Goal: Information Seeking & Learning: Learn about a topic

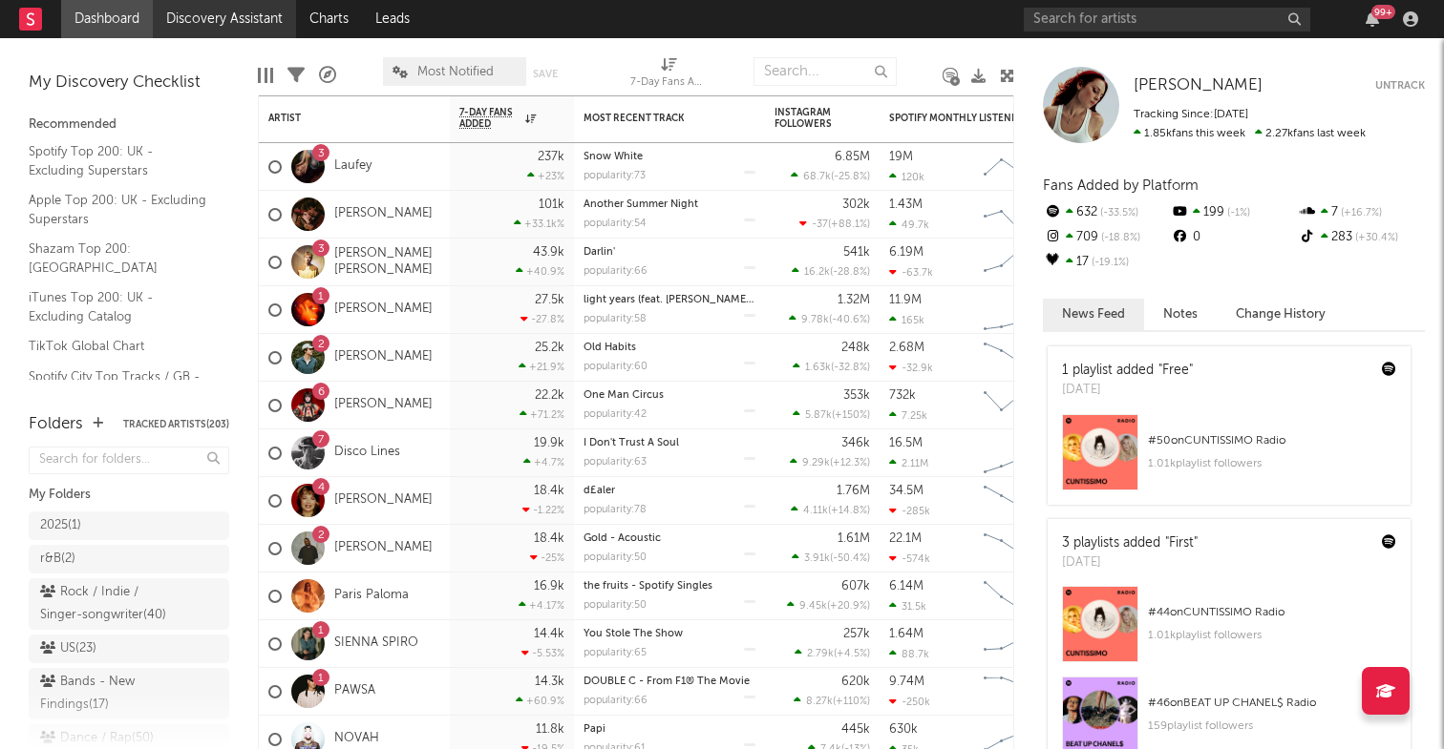
click at [241, 14] on link "Discovery Assistant" at bounding box center [224, 19] width 143 height 38
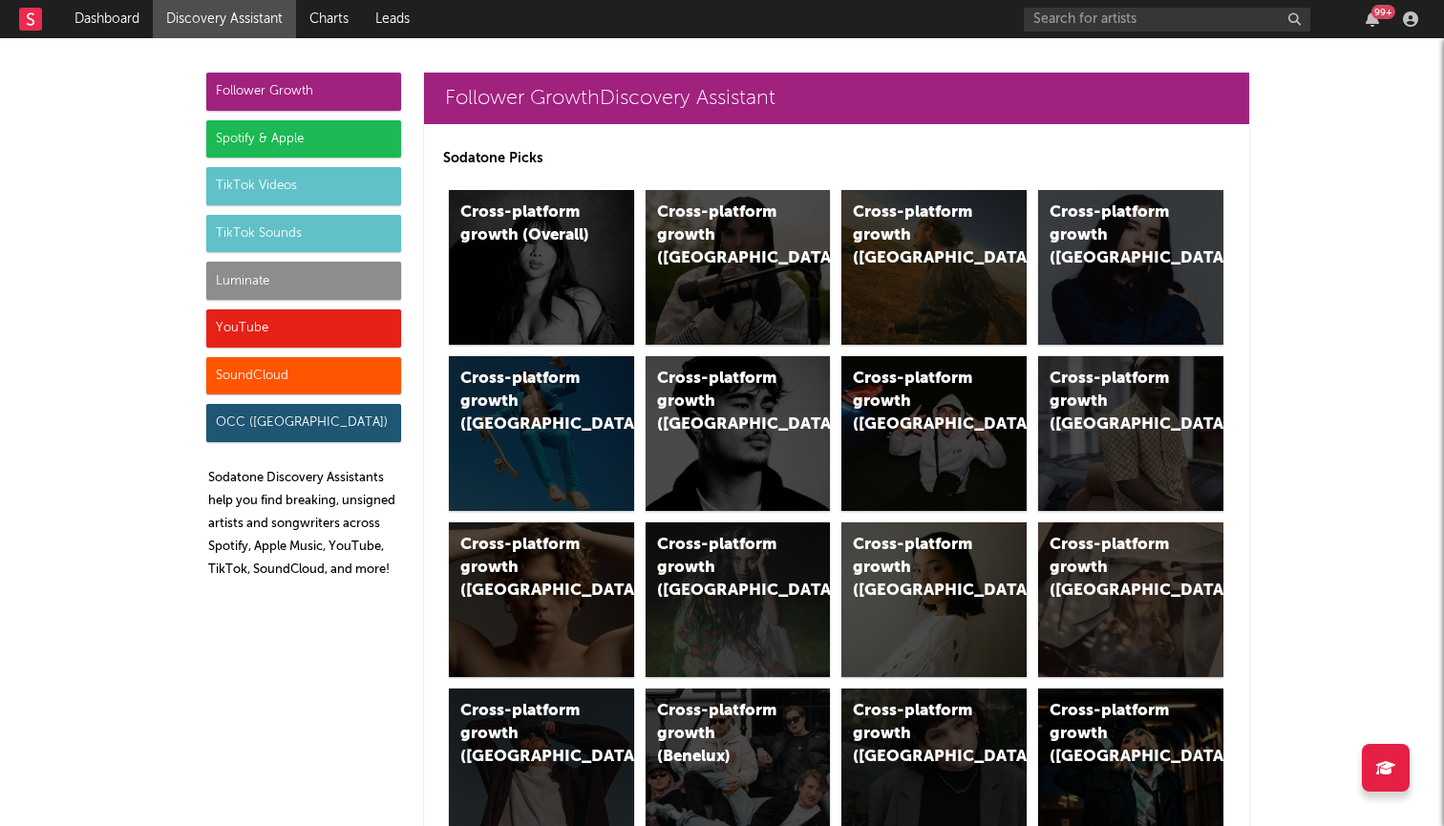
click at [354, 145] on div "Spotify & Apple" at bounding box center [303, 139] width 195 height 38
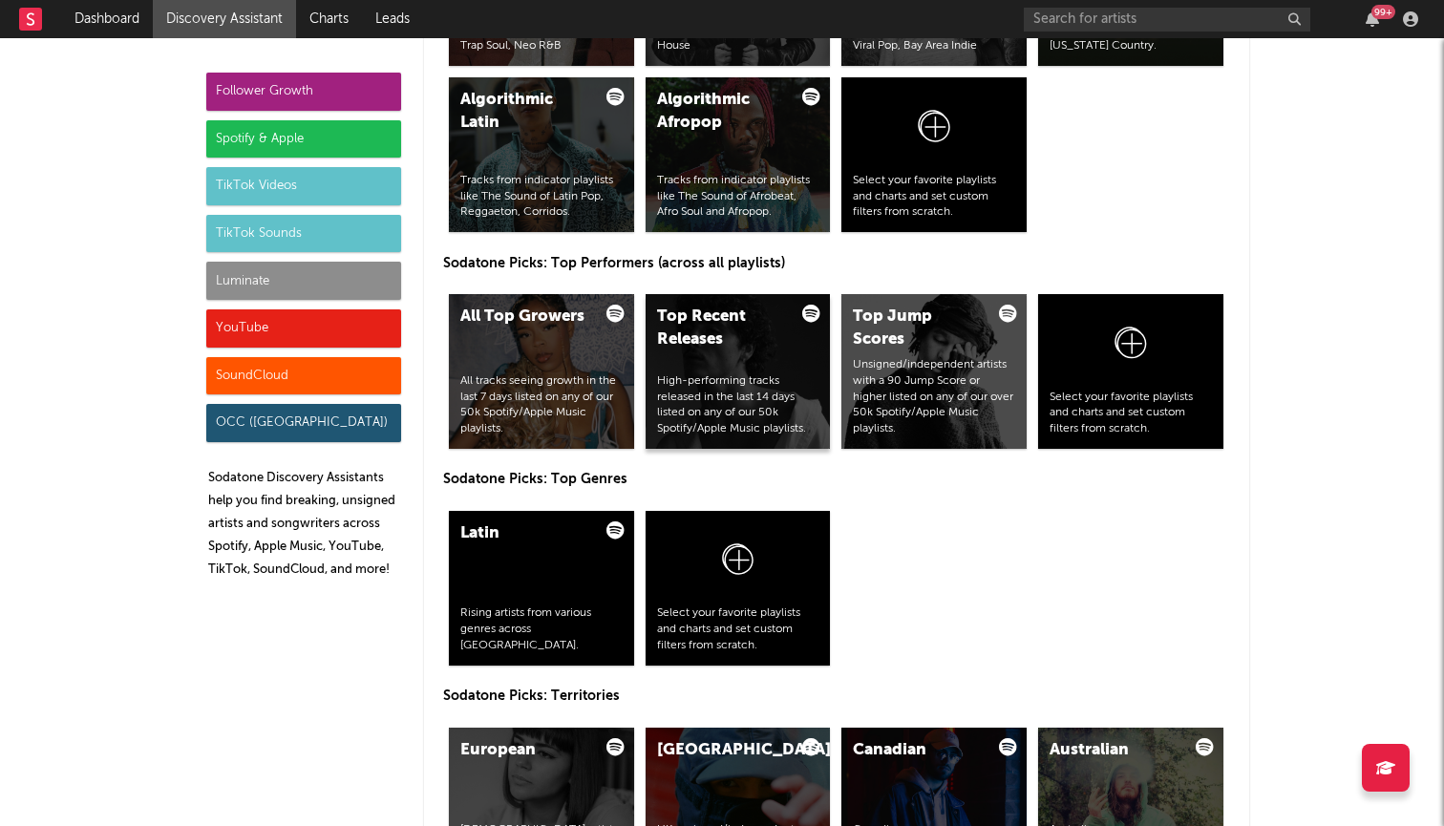
scroll to position [2738, 0]
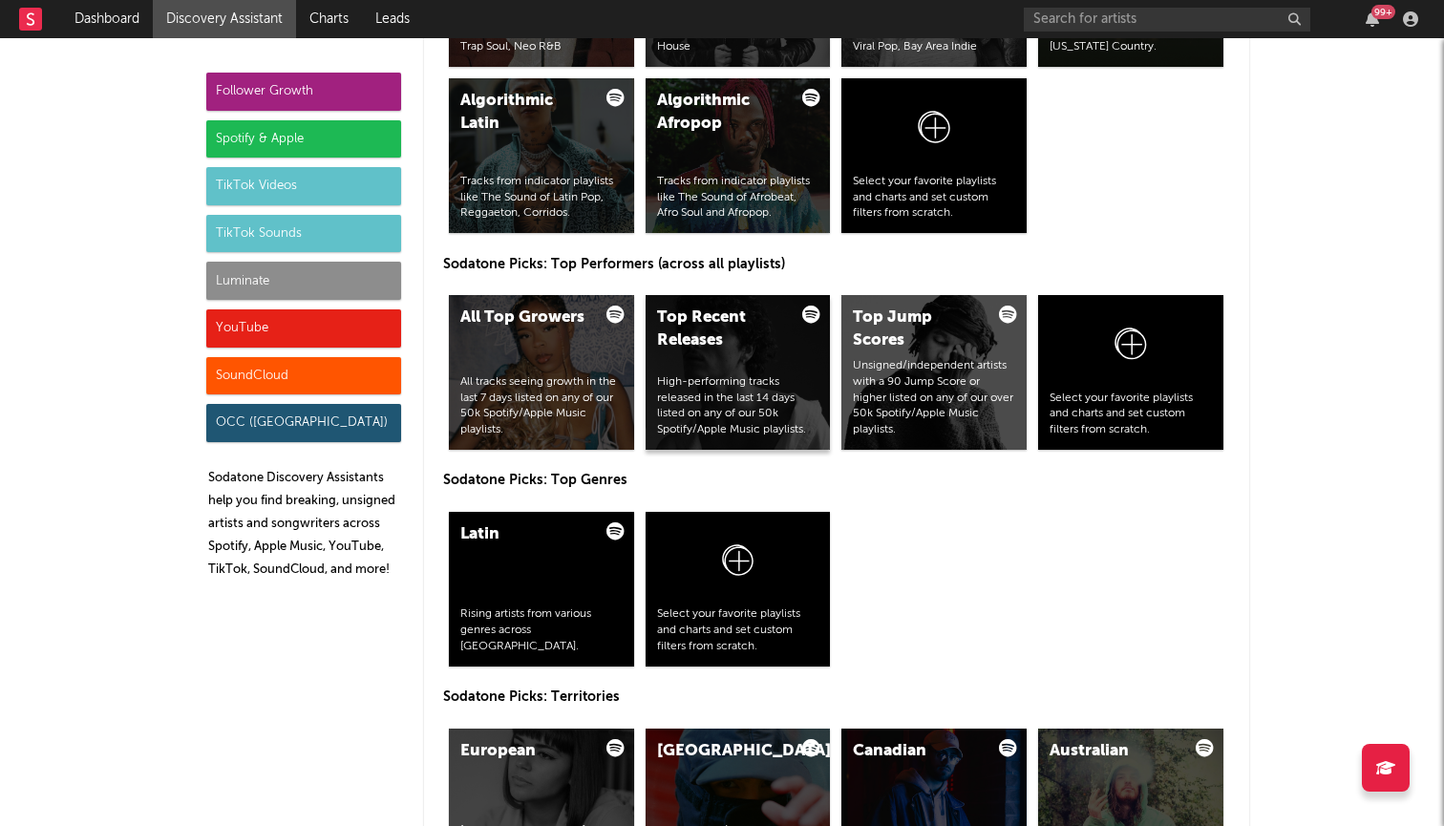
click at [690, 318] on div "Top Recent Releases" at bounding box center [722, 329] width 130 height 46
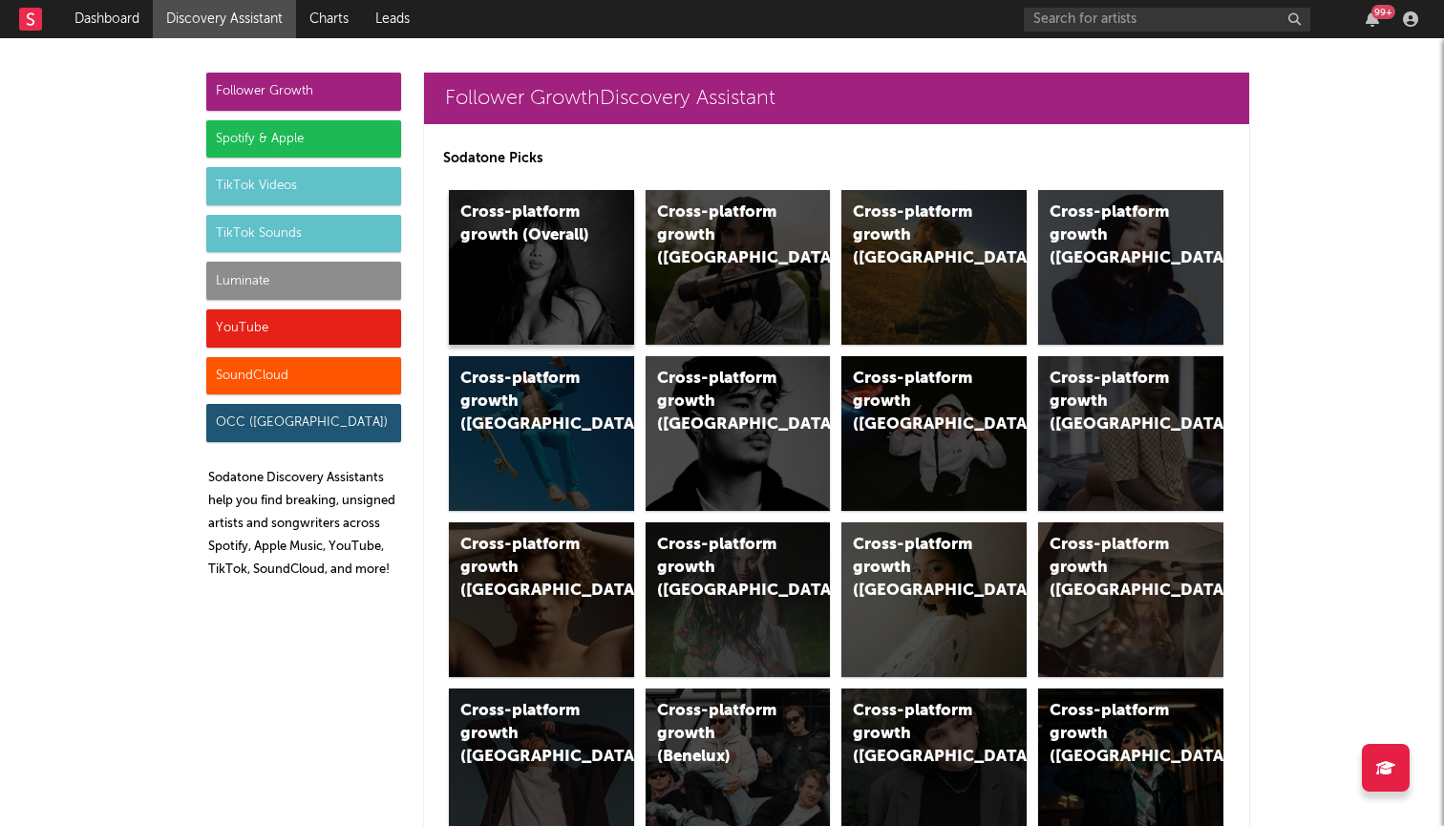
click at [476, 229] on div "Cross-platform growth (Overall)" at bounding box center [525, 224] width 130 height 46
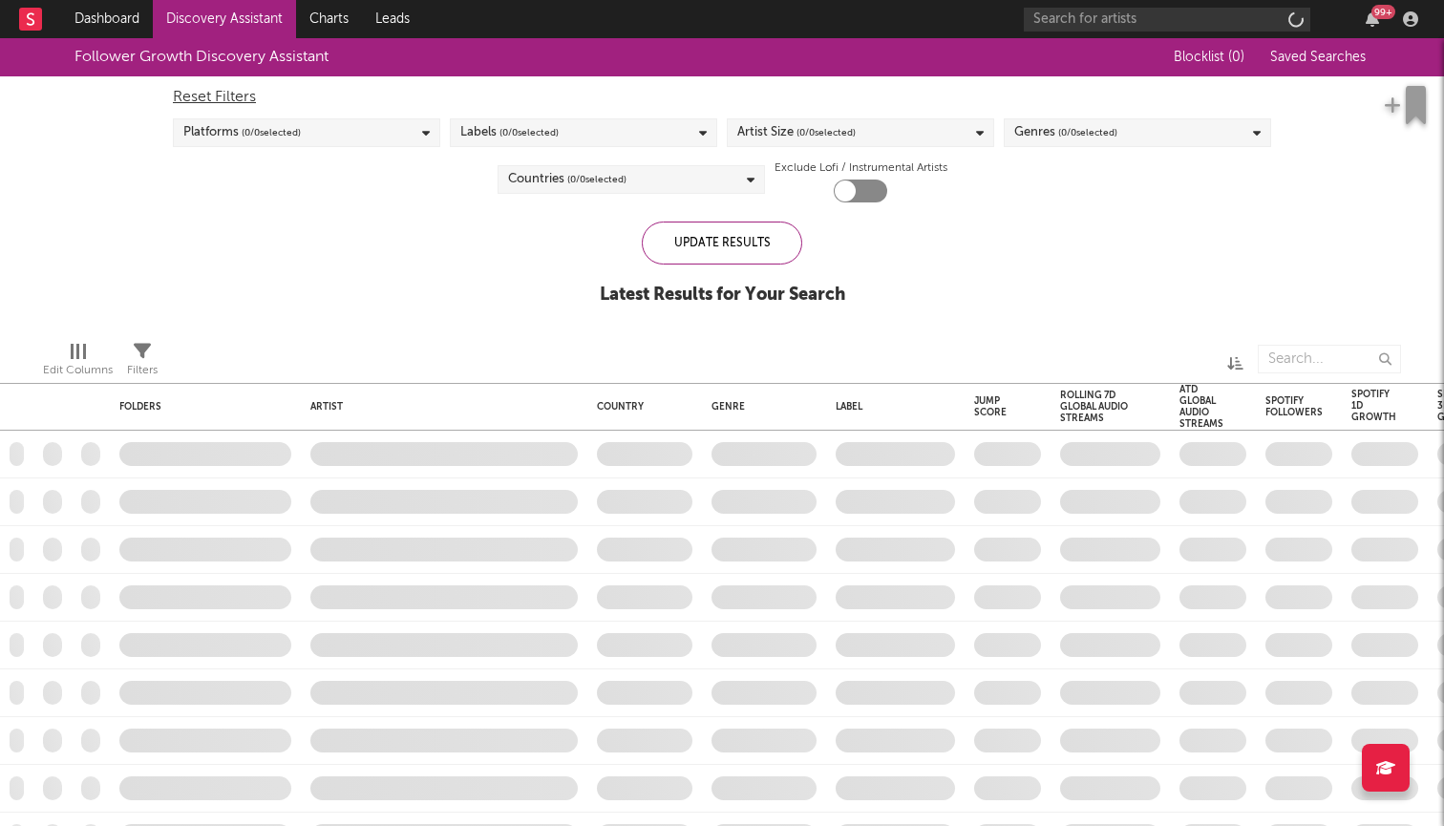
checkbox input "true"
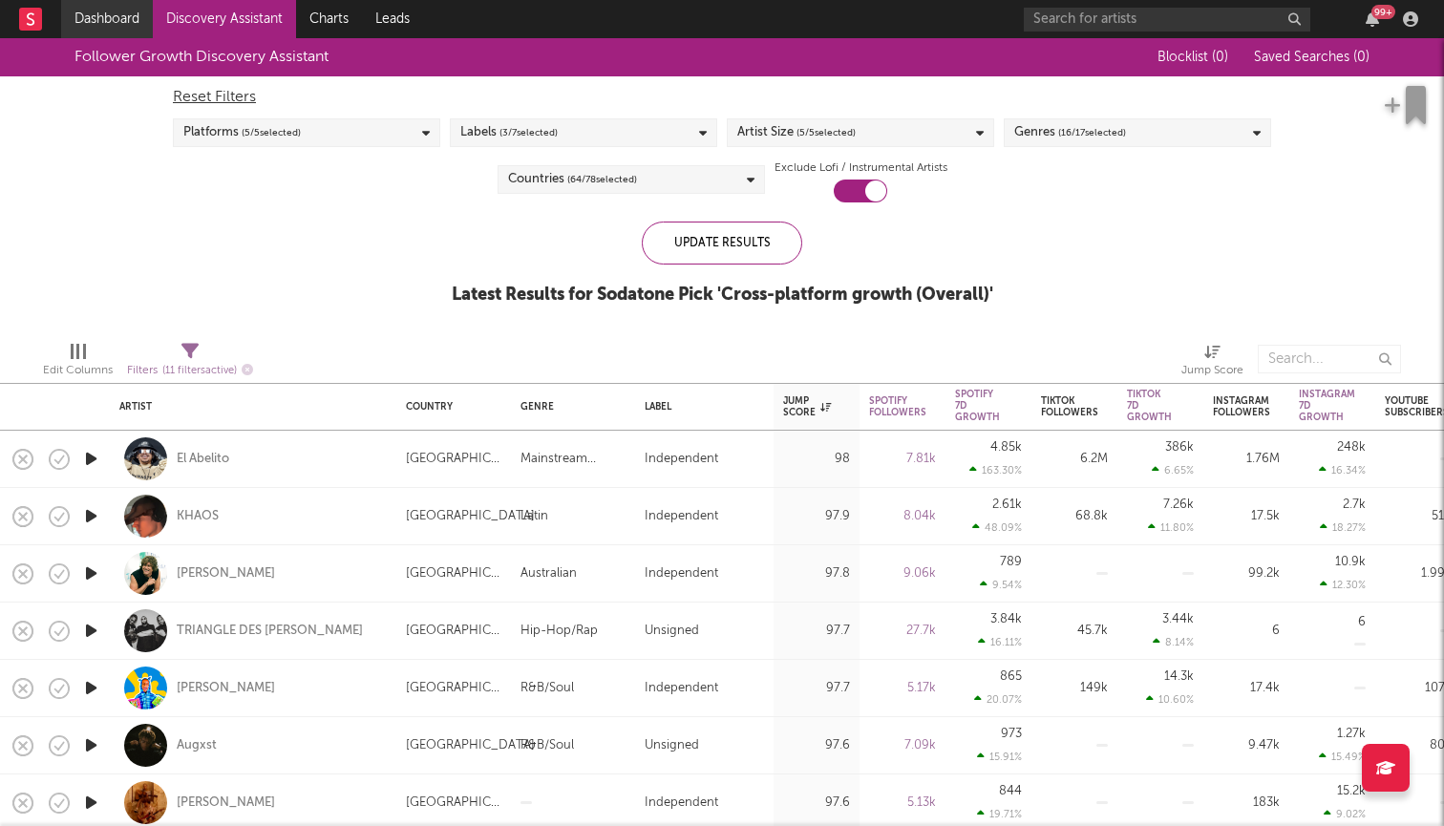
click at [102, 18] on link "Dashboard" at bounding box center [107, 19] width 92 height 38
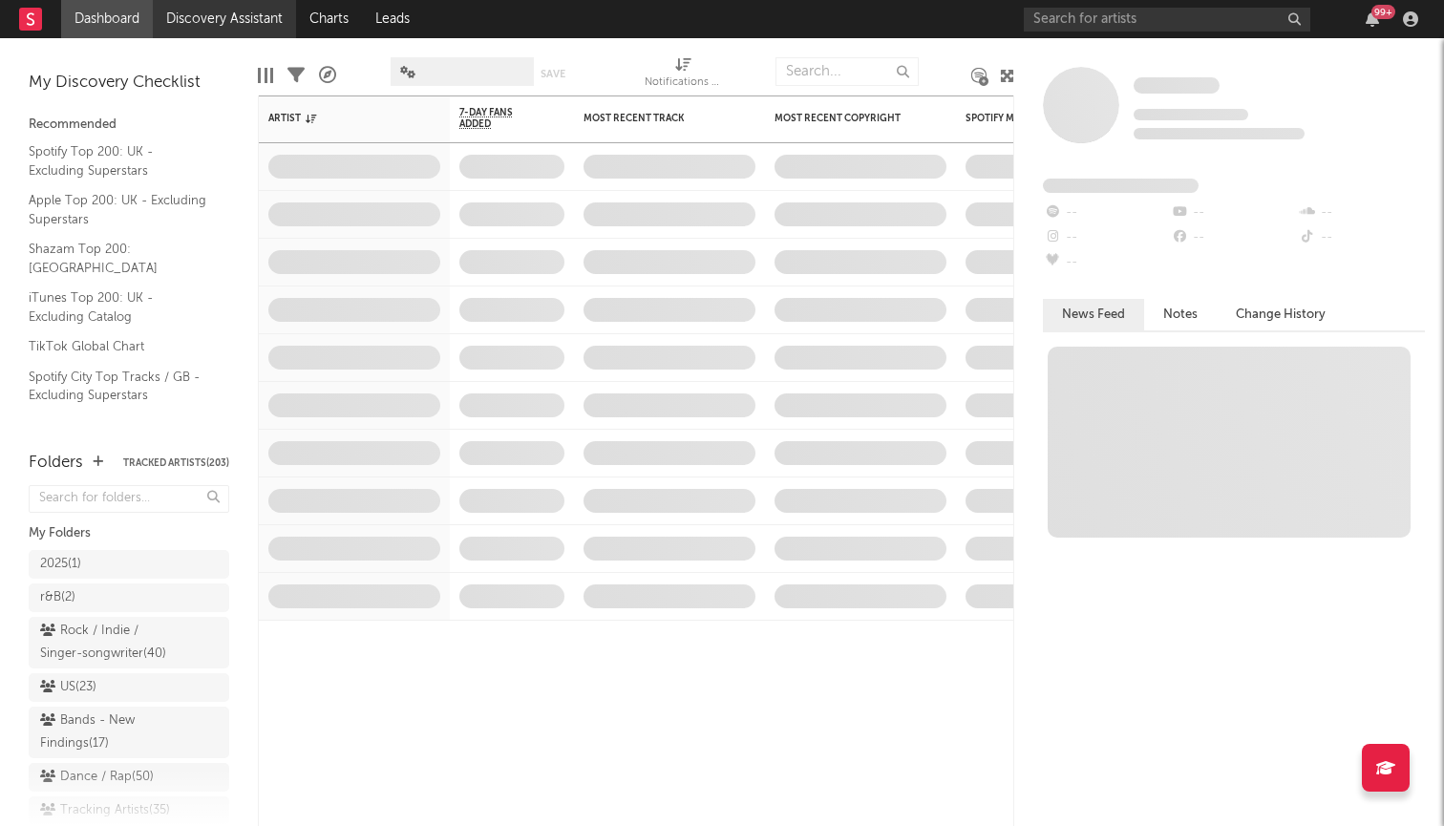
click at [215, 29] on link "Discovery Assistant" at bounding box center [224, 19] width 143 height 38
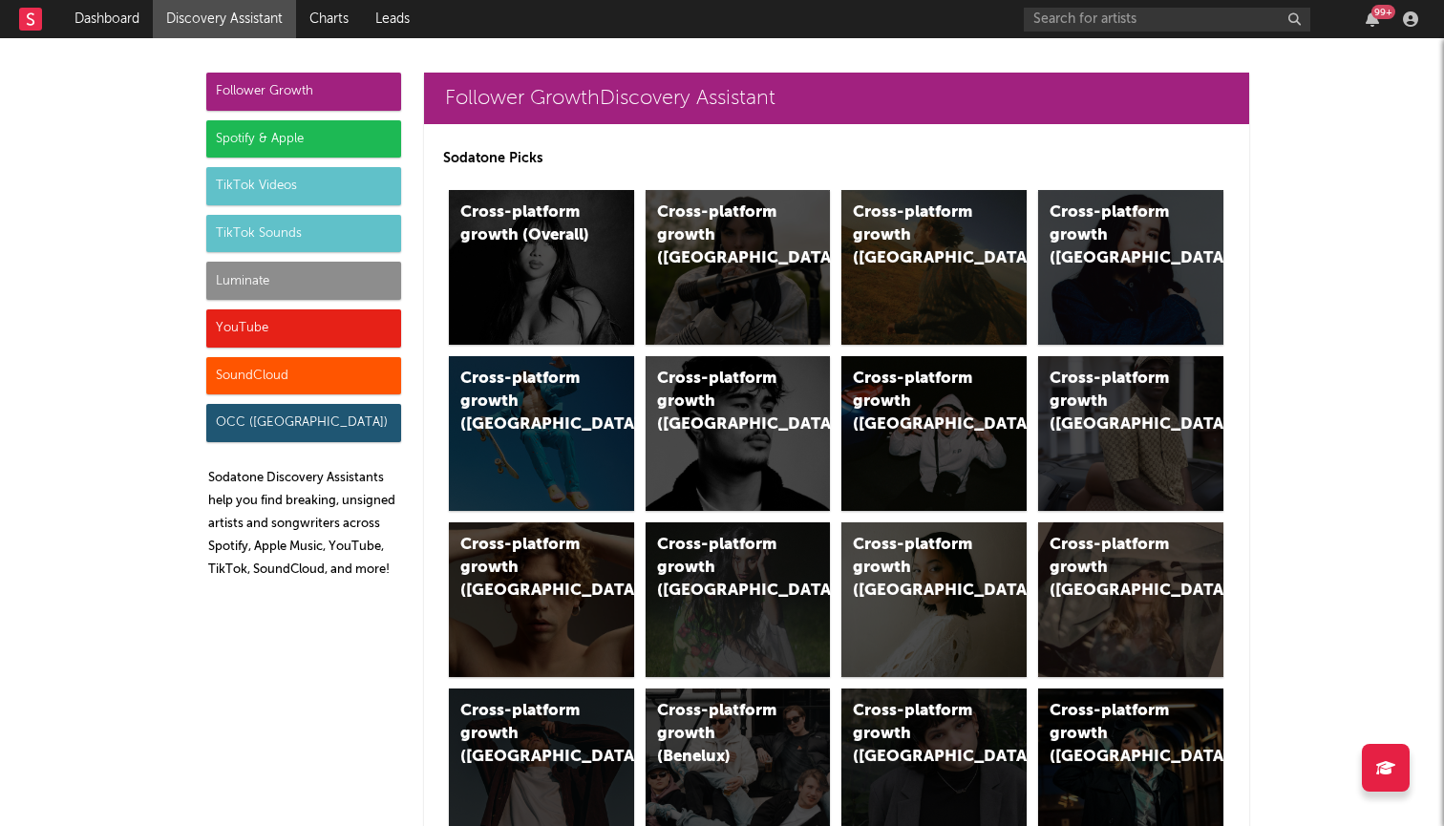
click at [266, 131] on div "Spotify & Apple" at bounding box center [303, 139] width 195 height 38
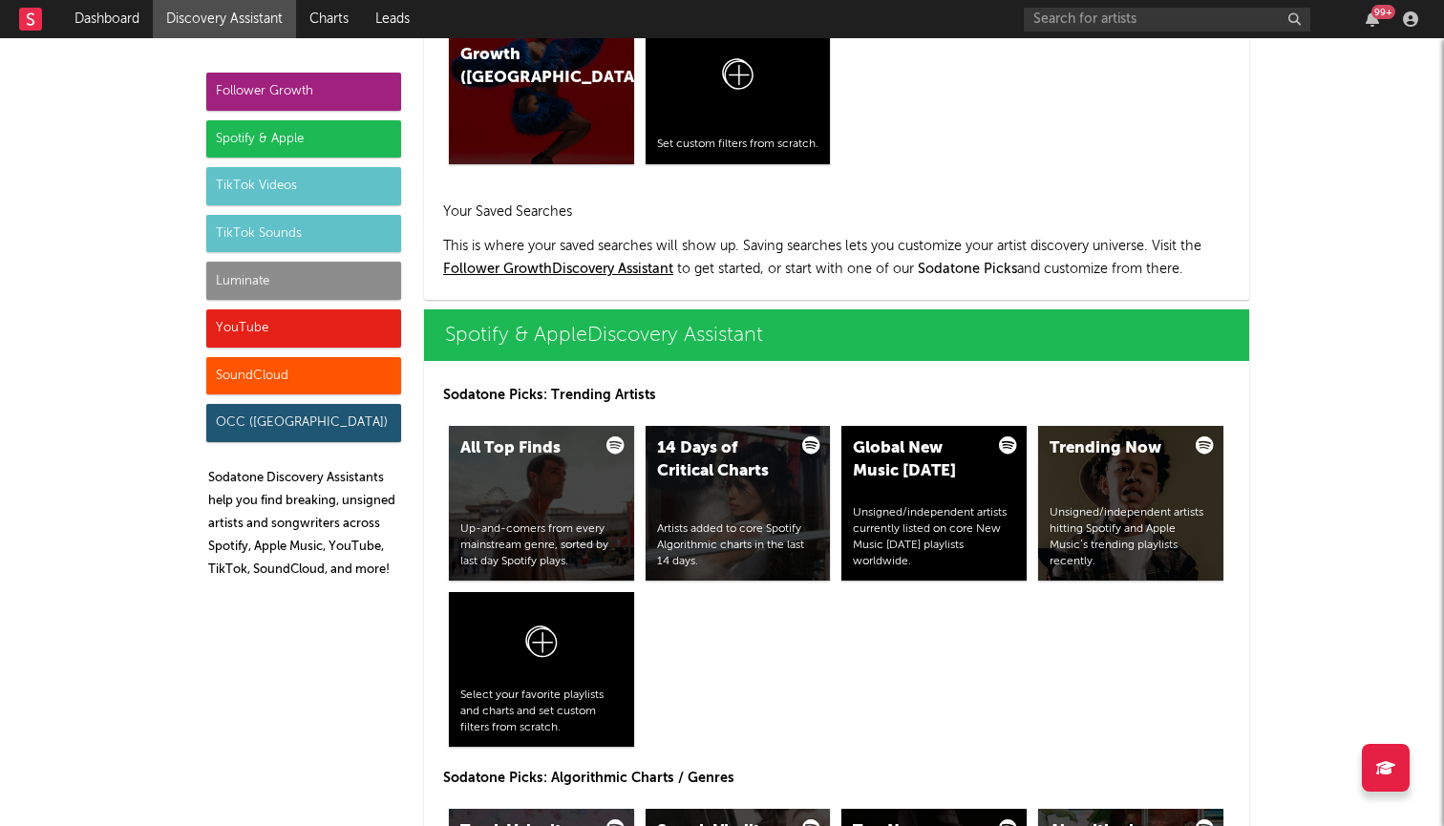
scroll to position [1909, 0]
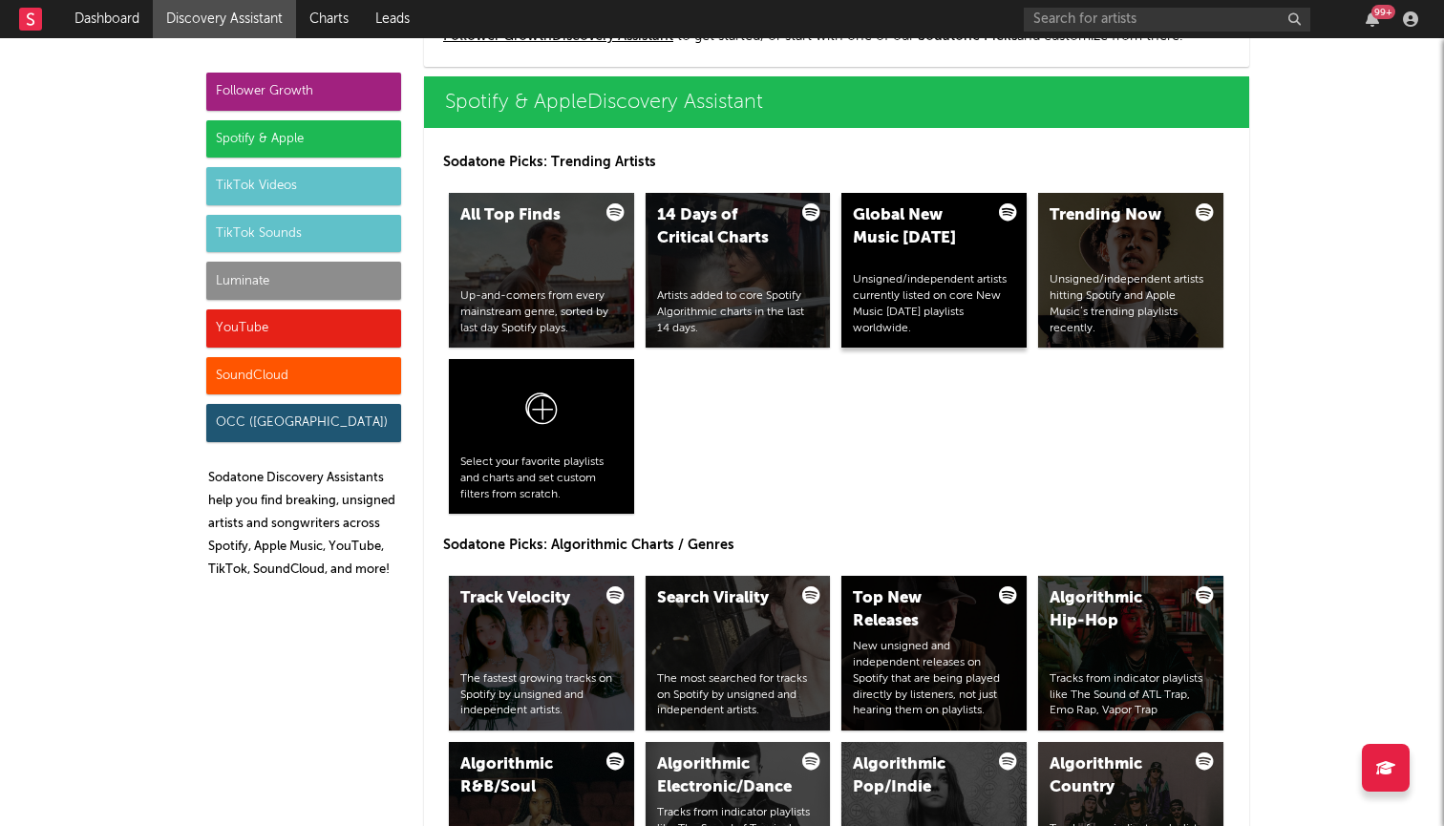
click at [904, 224] on div "Global New Music [DATE]" at bounding box center [918, 227] width 130 height 46
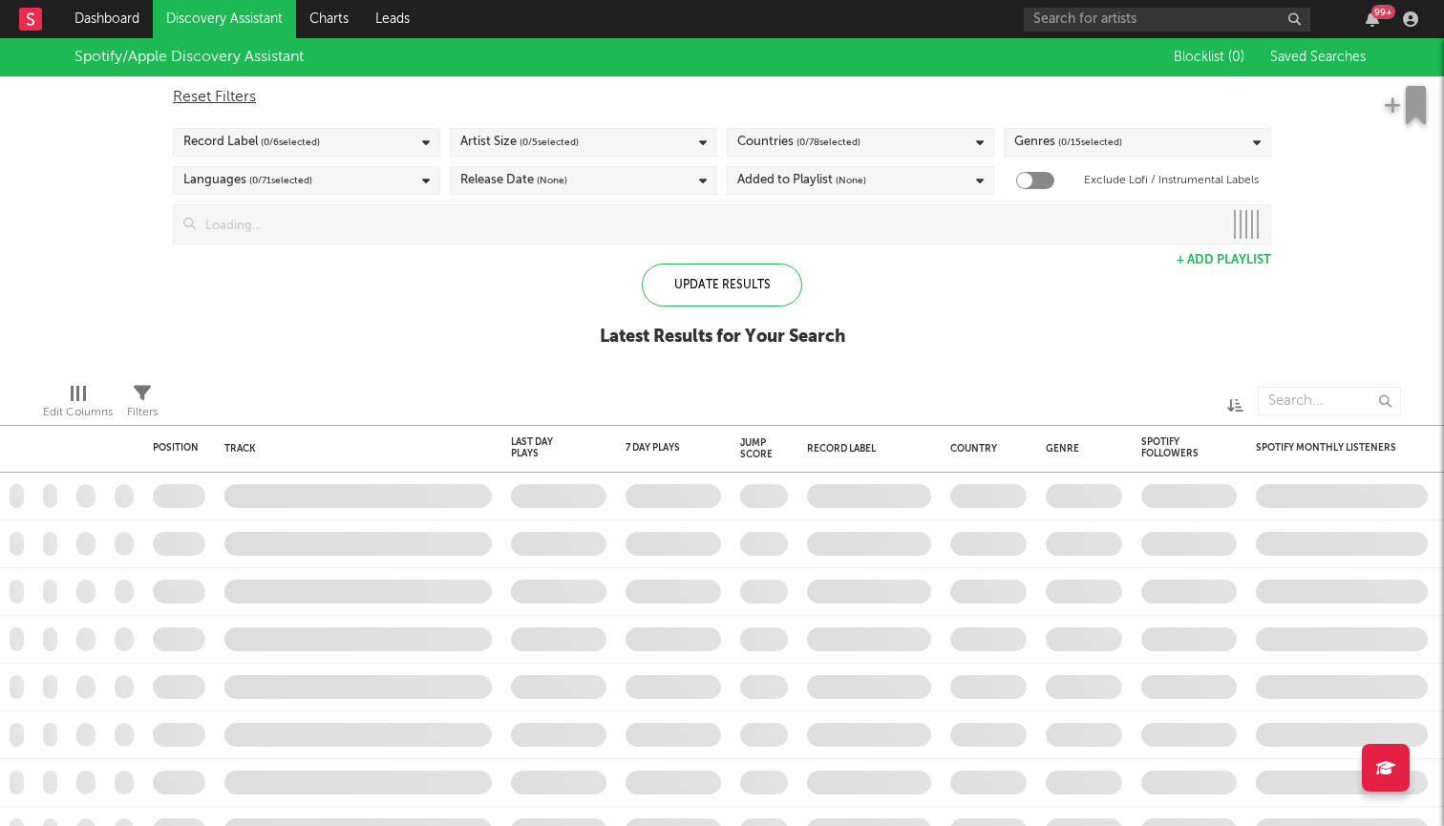
checkbox input "true"
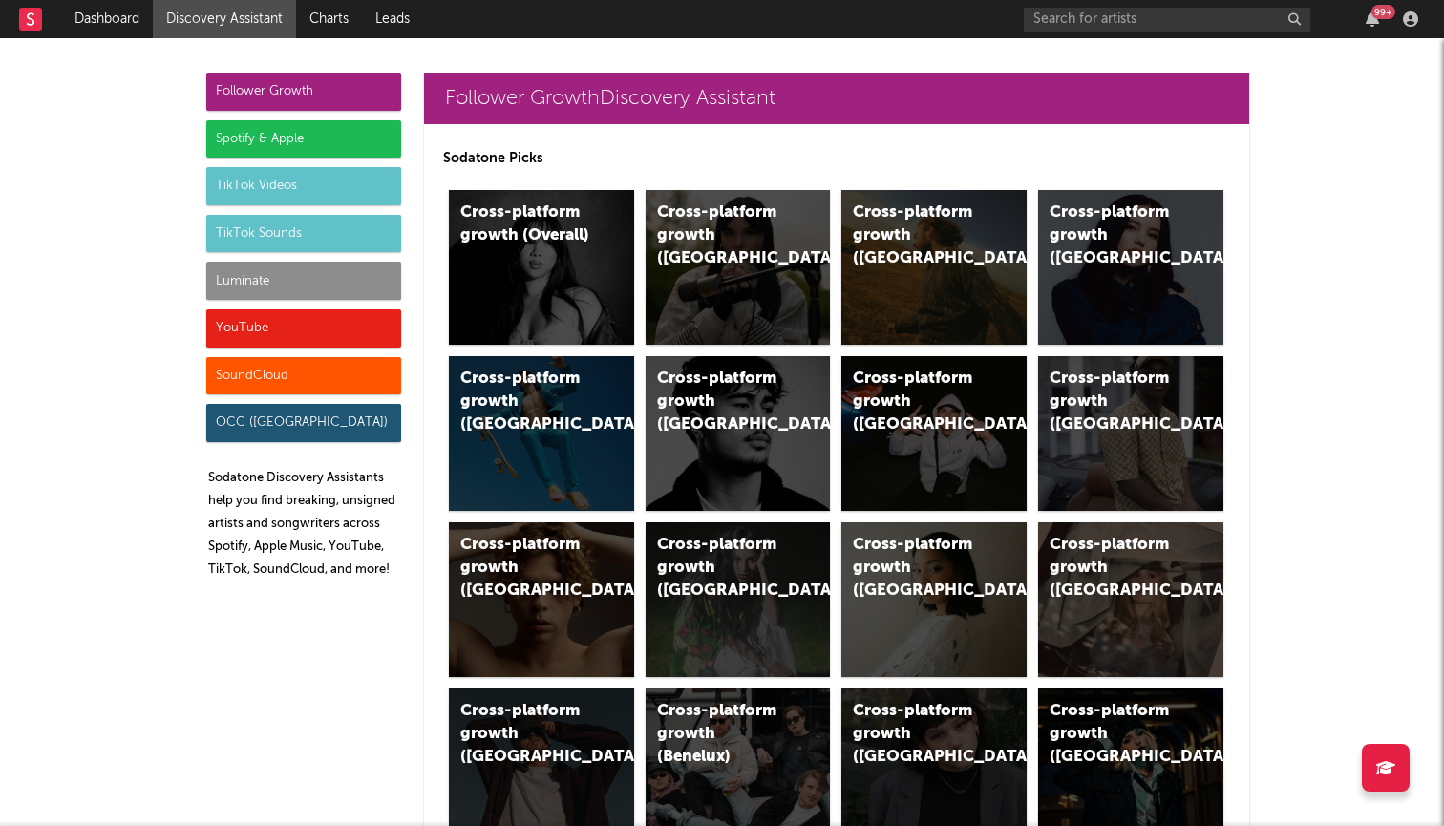
click at [282, 128] on div "Spotify & Apple" at bounding box center [303, 139] width 195 height 38
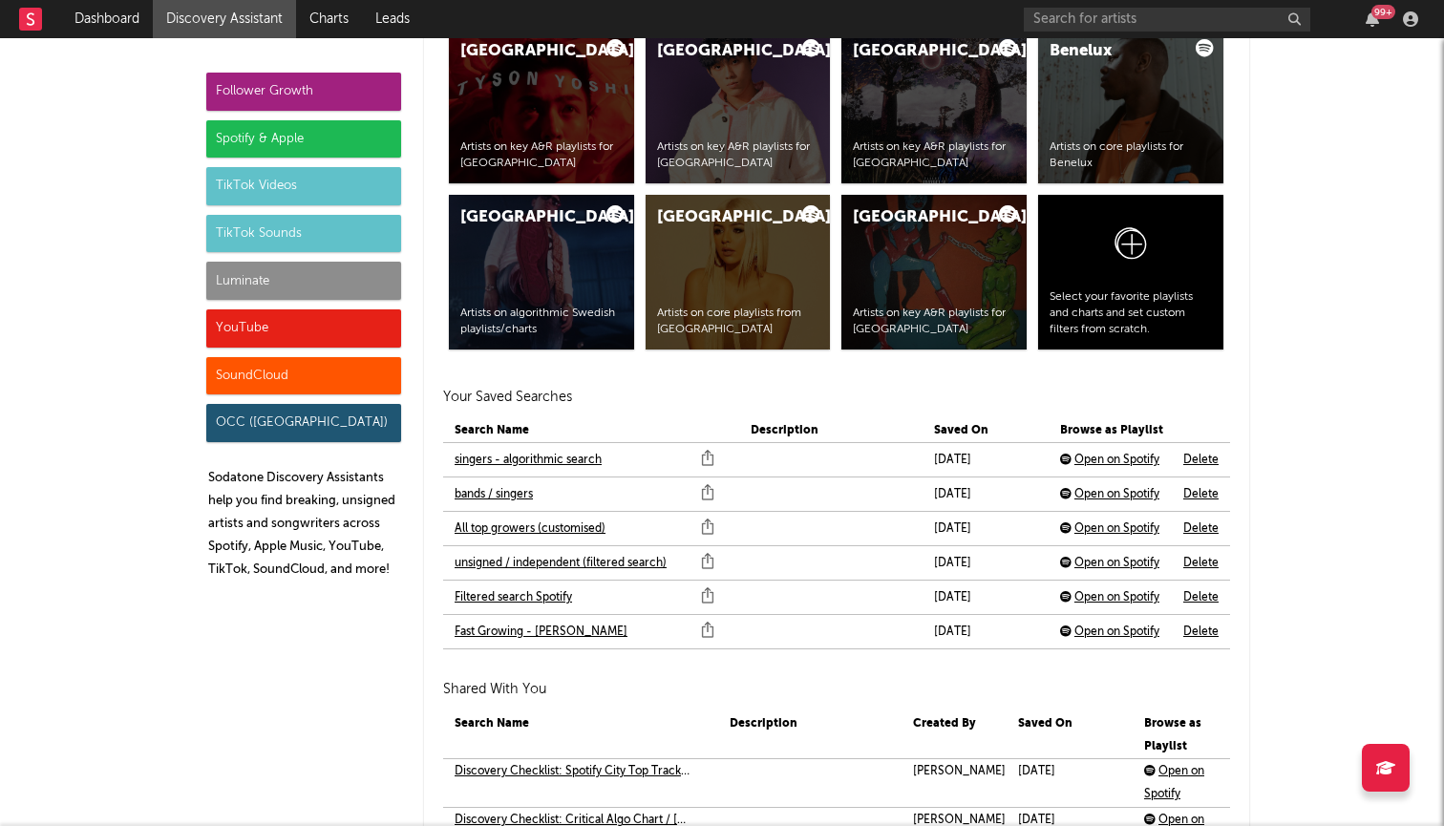
scroll to position [3944, 0]
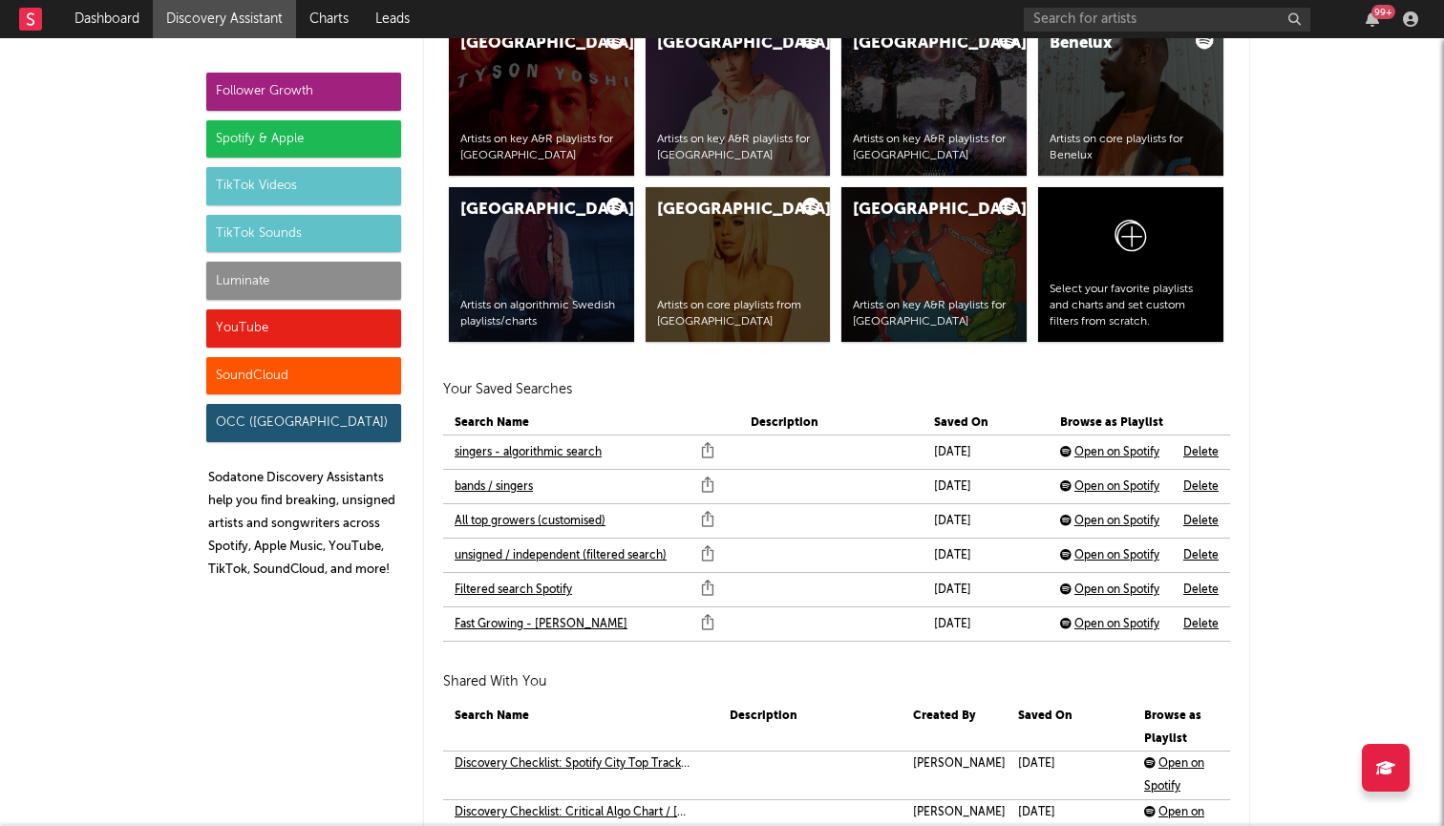
click at [534, 517] on link "All top growers (customised)" at bounding box center [529, 521] width 151 height 23
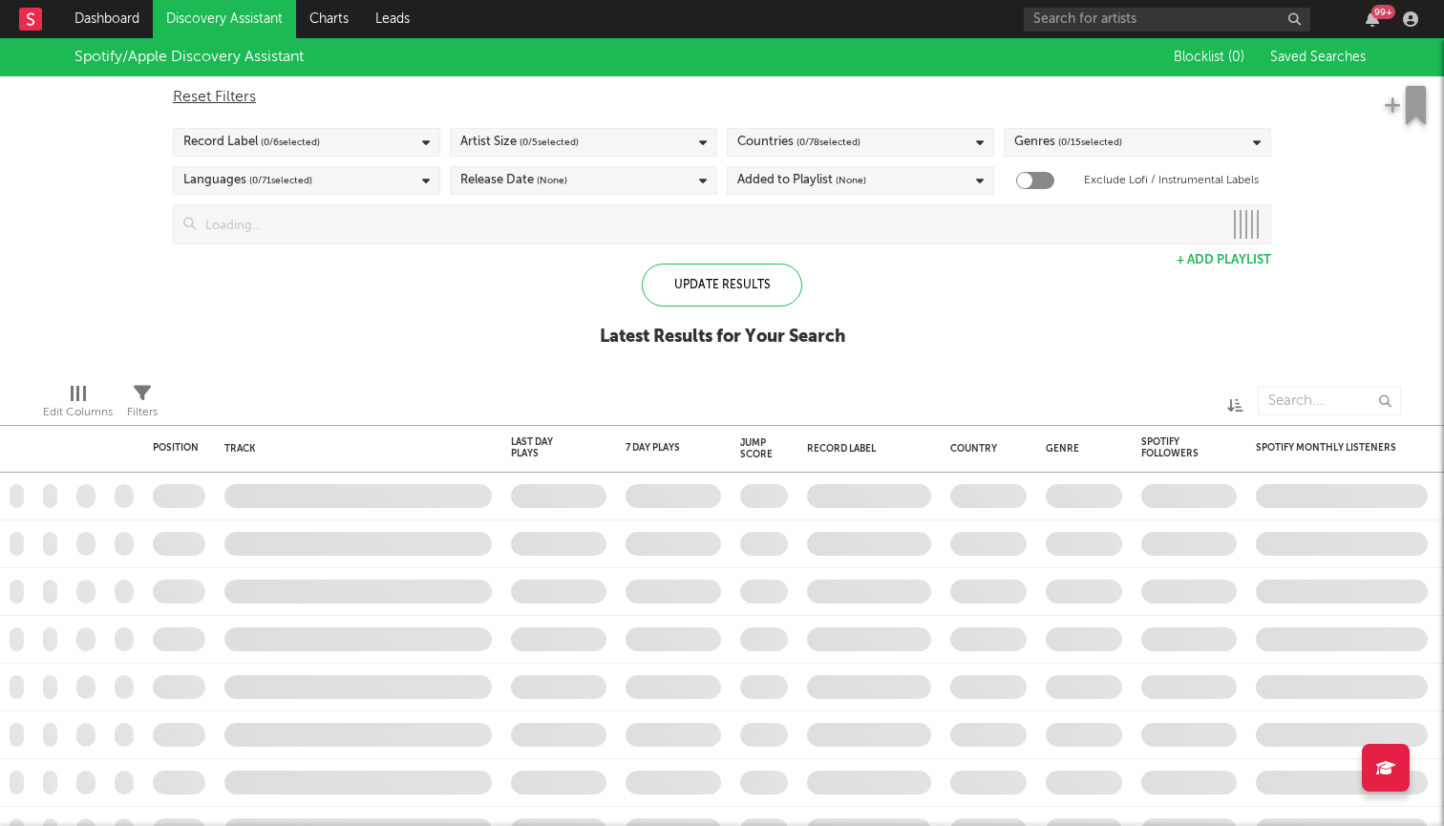
checkbox input "true"
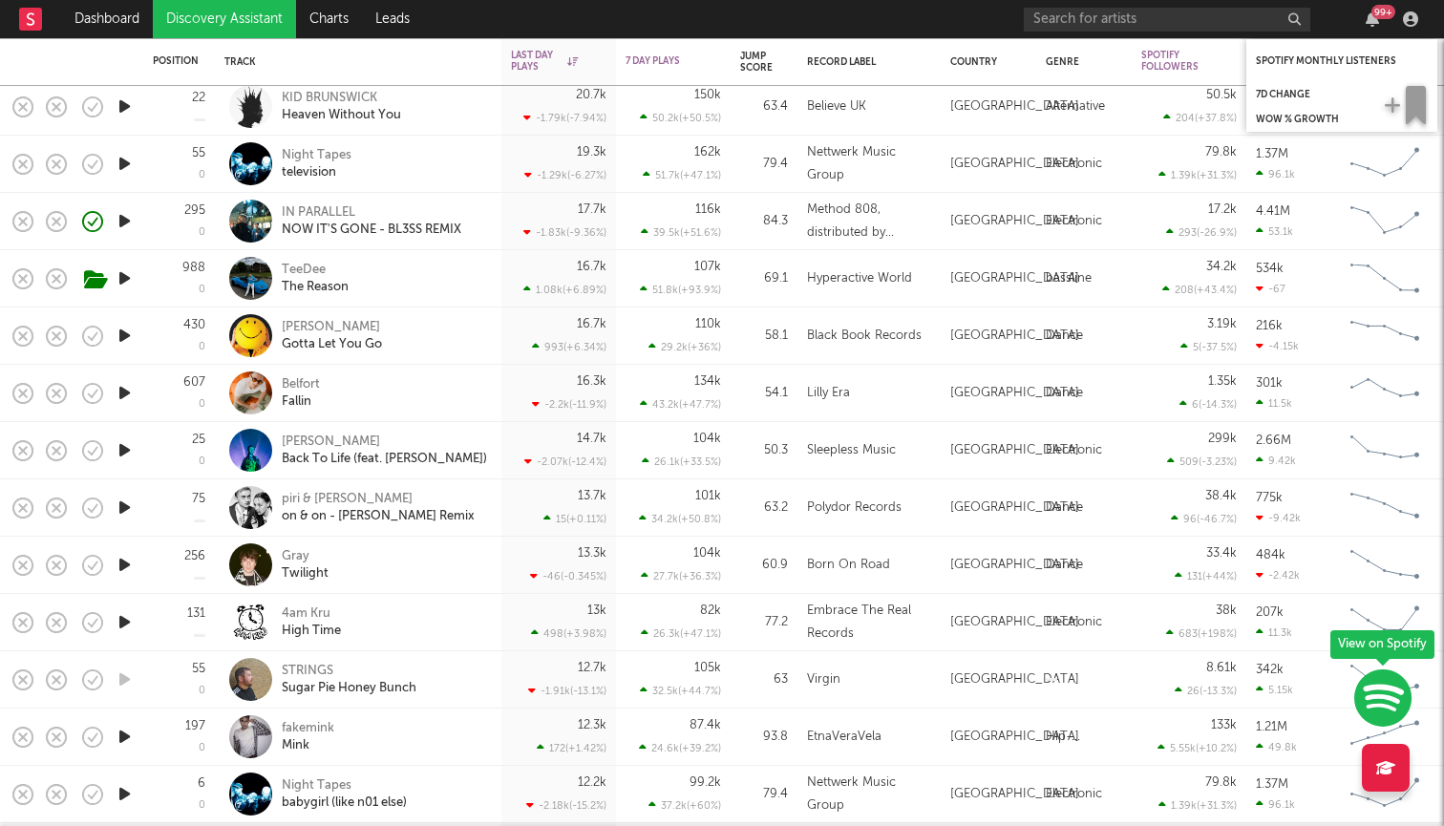
click at [1306, 40] on div "Spotify Monthly Listeners" at bounding box center [1341, 60] width 191 height 43
click at [1298, 55] on div "Spotify Monthly Listeners" at bounding box center [1327, 60] width 143 height 11
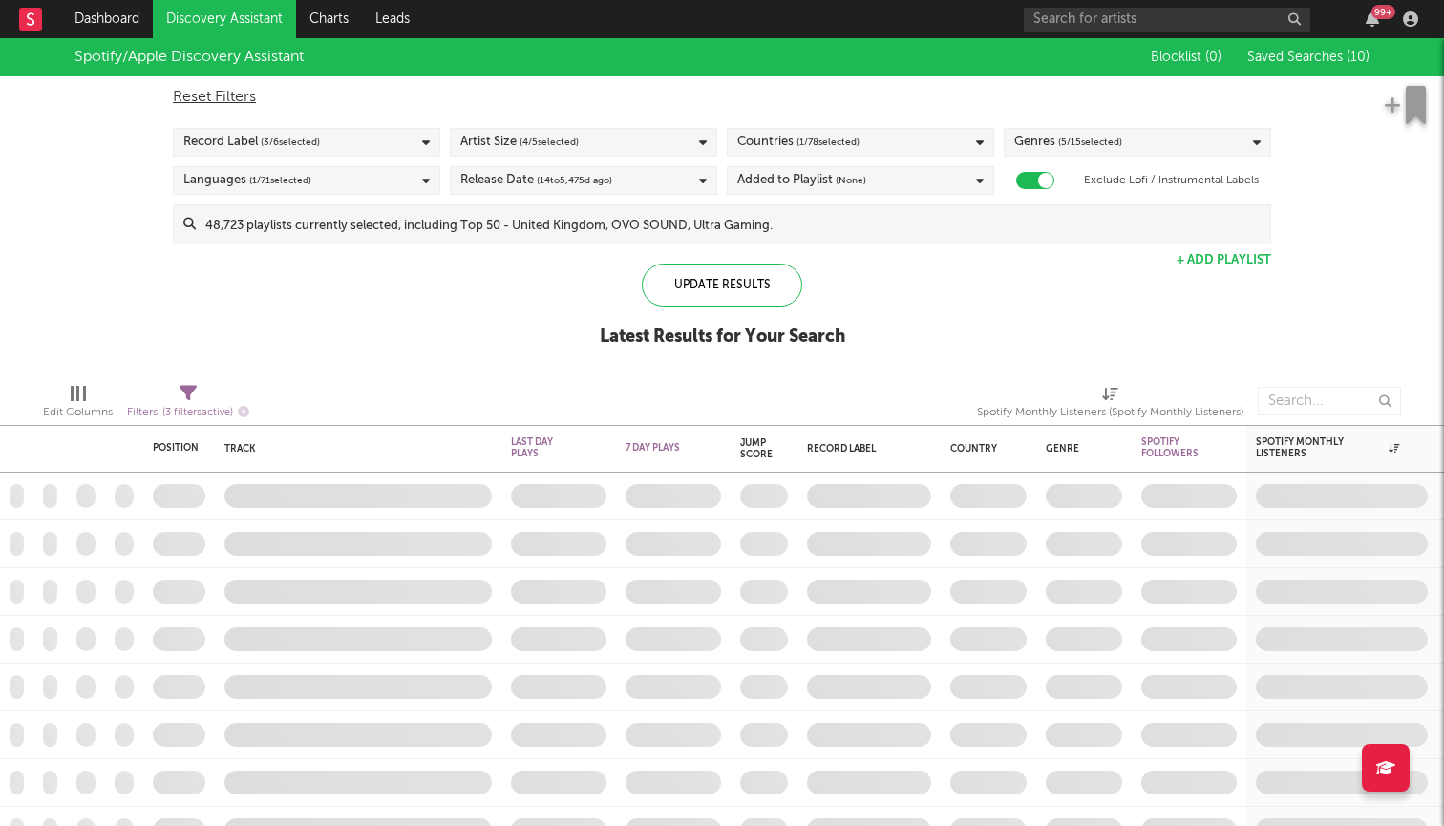
click at [361, 138] on div "Record Label ( 3 / 6 selected)" at bounding box center [306, 142] width 267 height 29
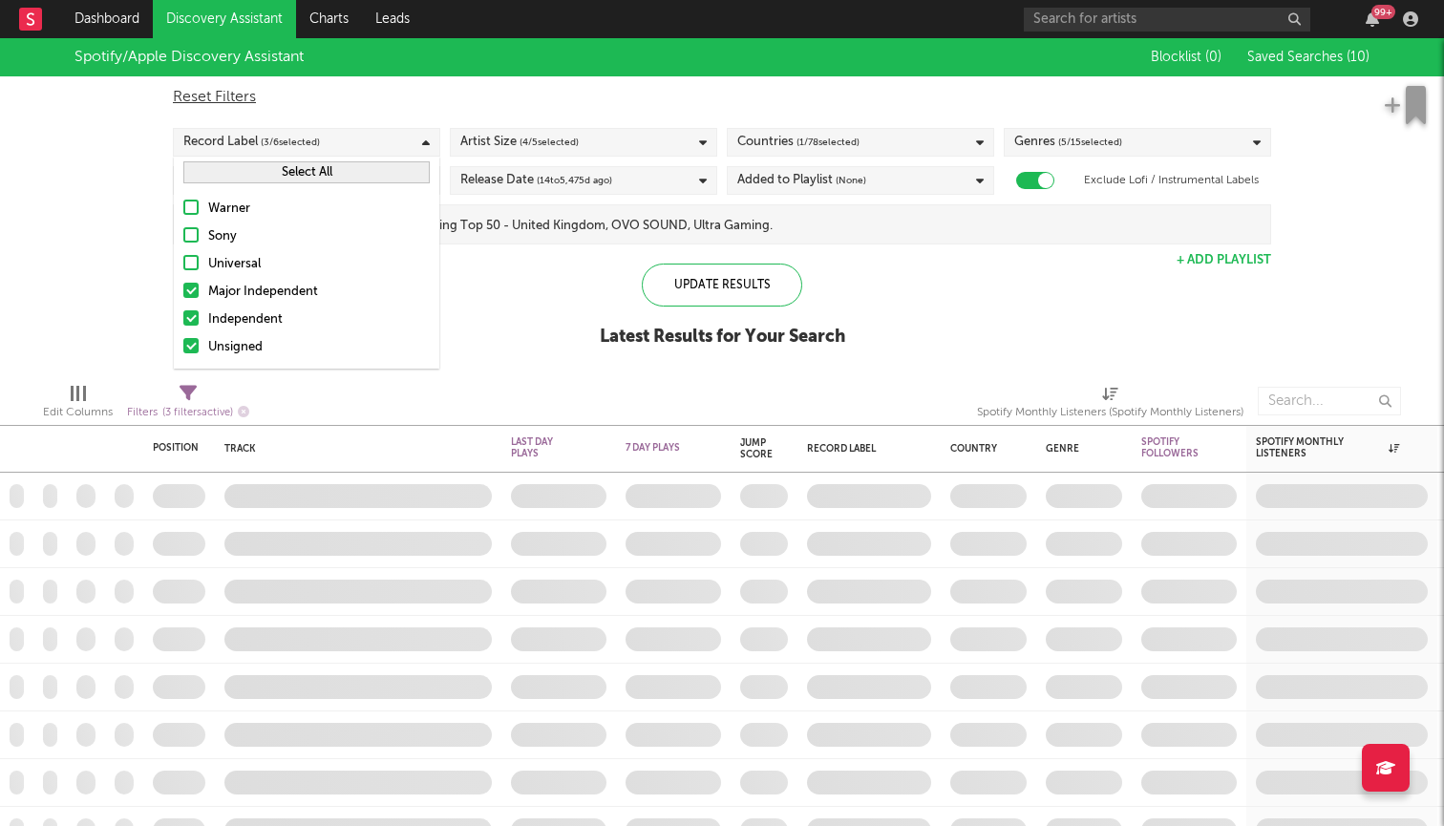
click at [493, 277] on div "Spotify/Apple Discovery Assistant Blocklist ( 0 ) Saved Searches ( 10 ) Reset F…" at bounding box center [722, 202] width 1444 height 329
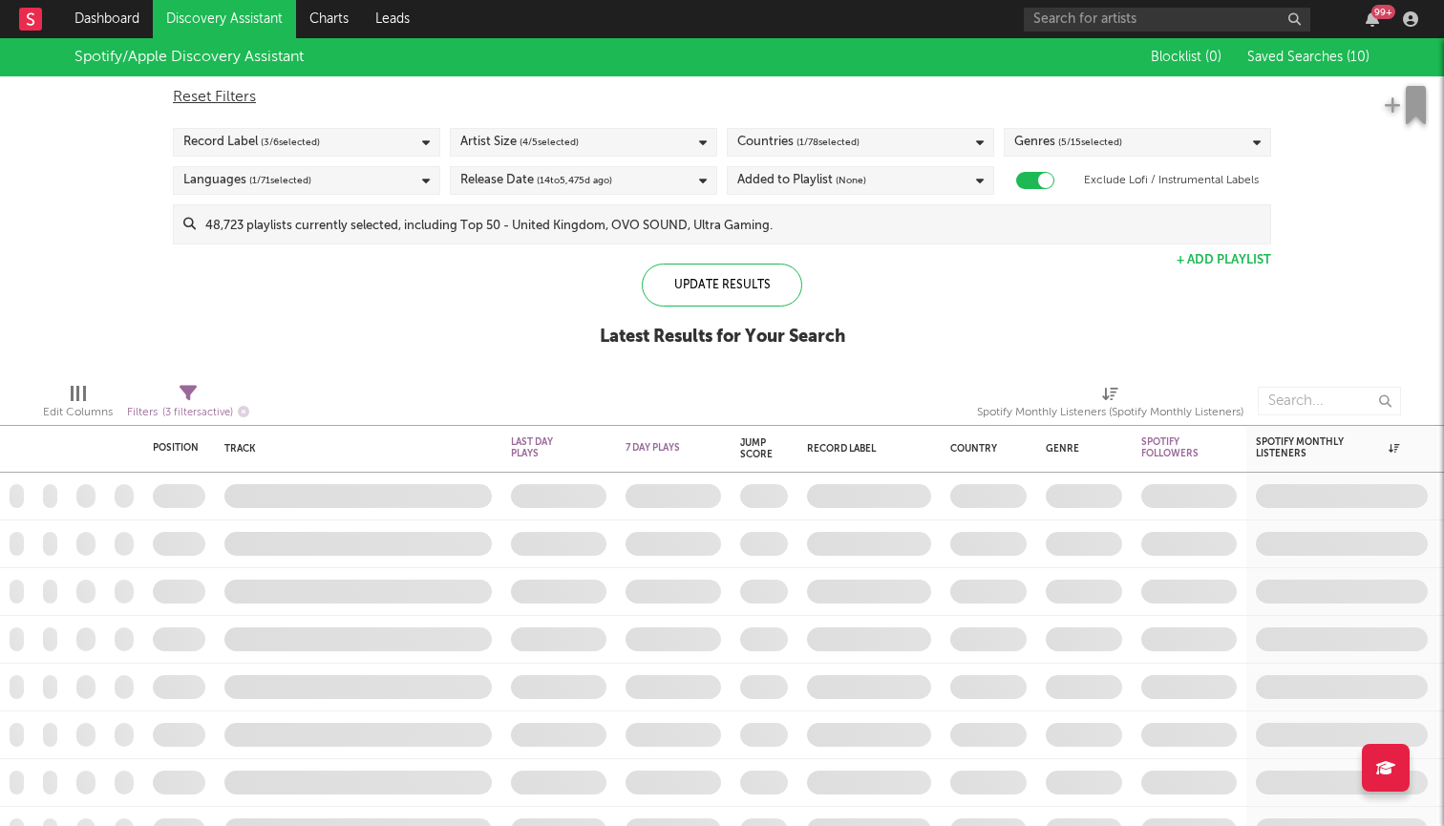
click at [370, 179] on div "Languages ( 1 / 71 selected)" at bounding box center [306, 180] width 267 height 29
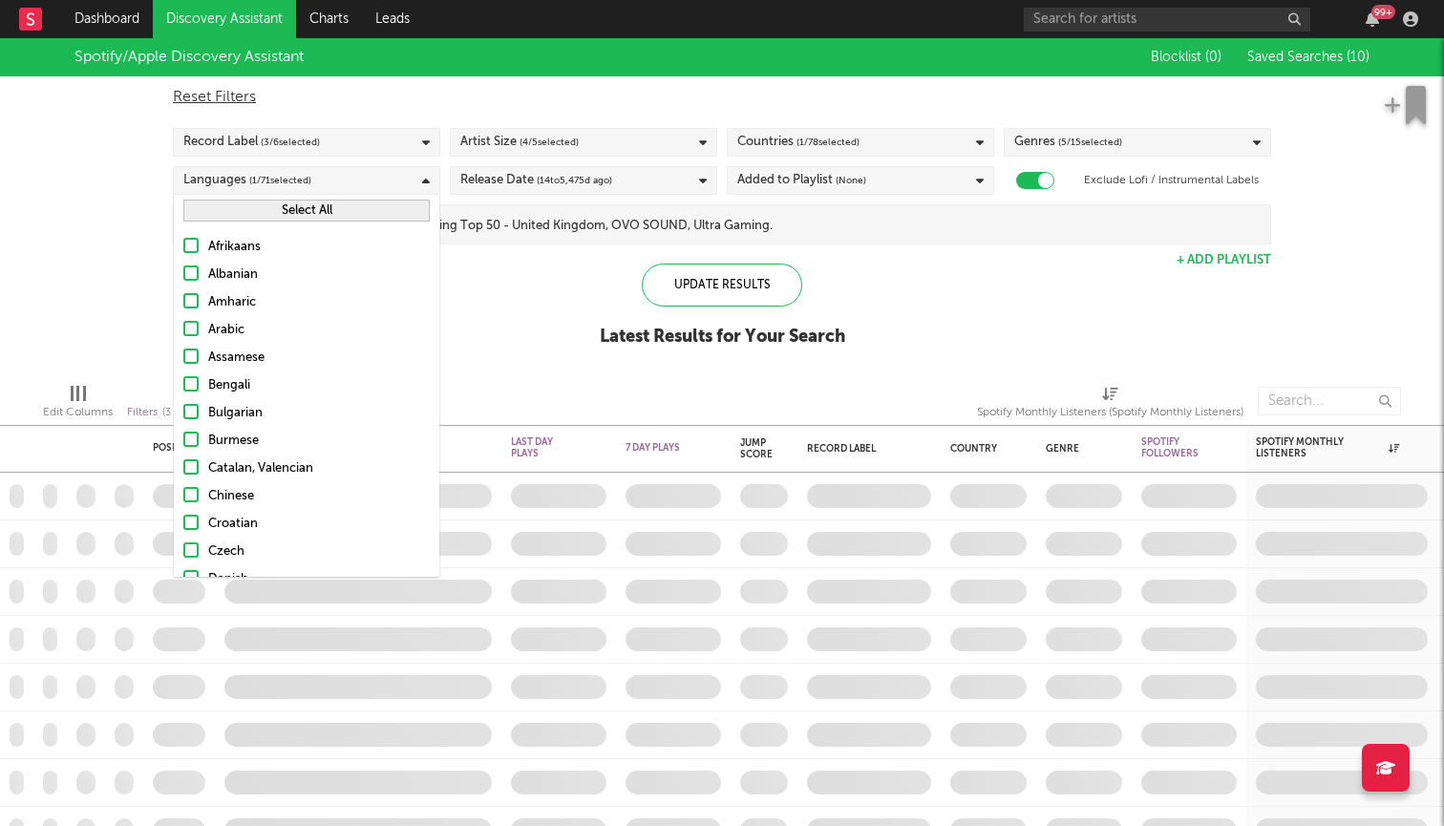
scroll to position [592, 0]
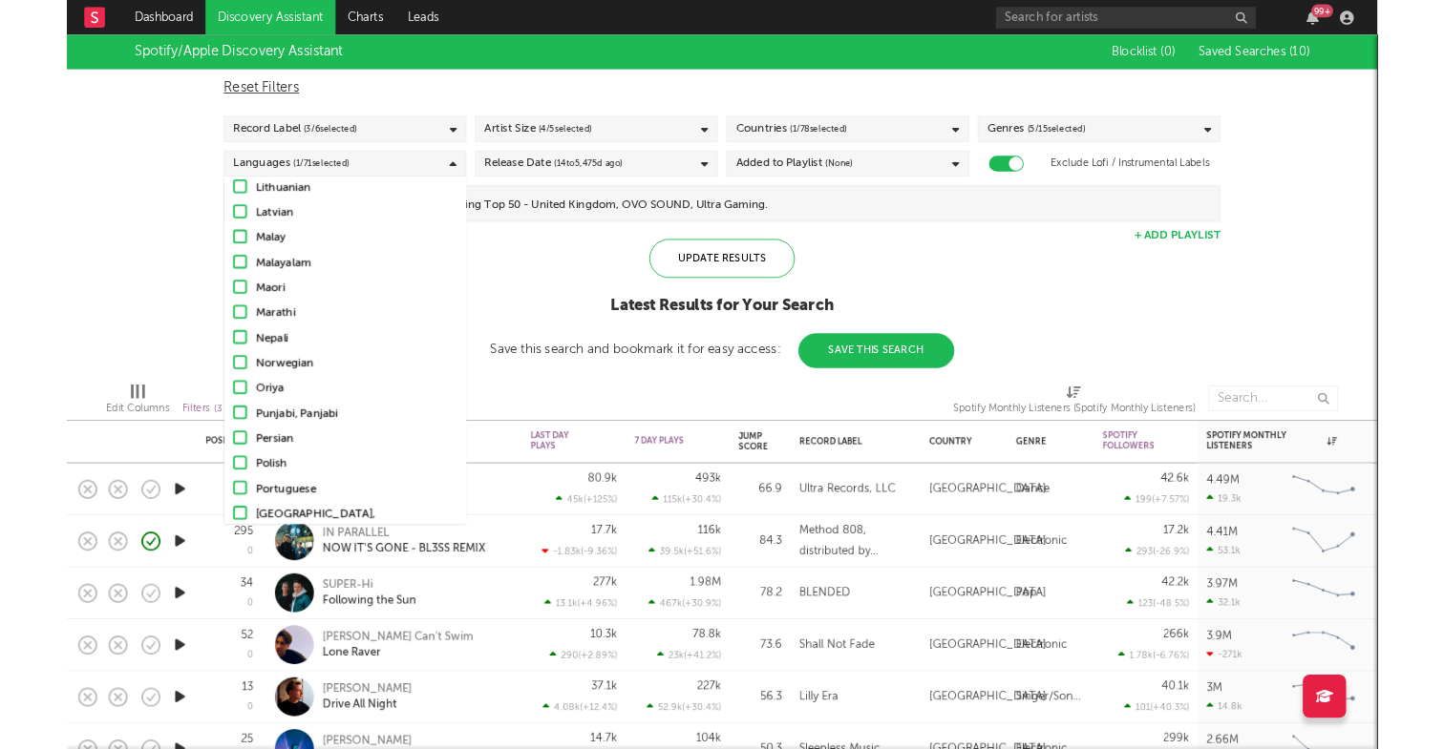
scroll to position [1008, 0]
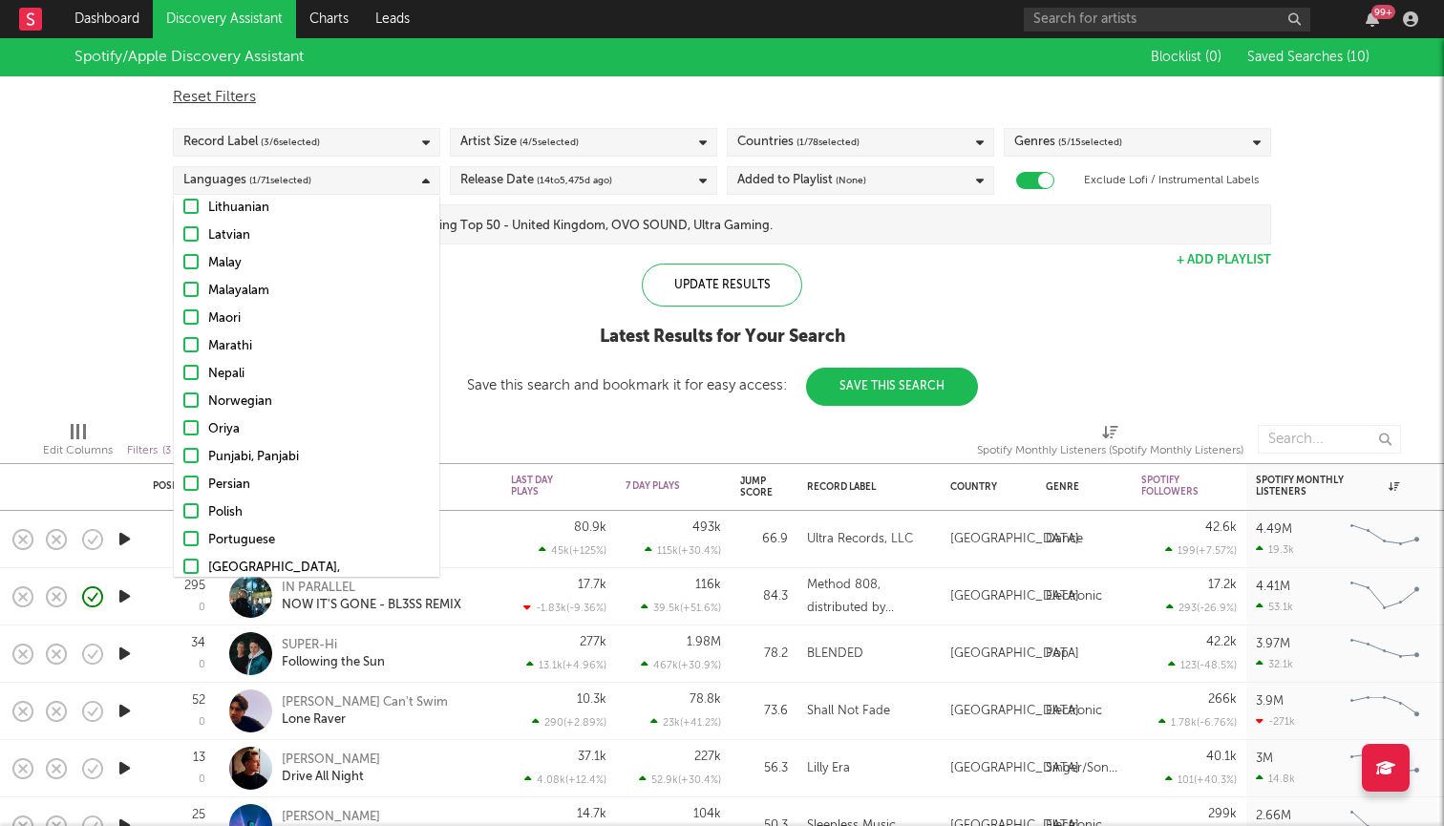
click at [519, 318] on div "Update Results Latest Results for Your Search Save this search and bookmark it …" at bounding box center [722, 335] width 511 height 142
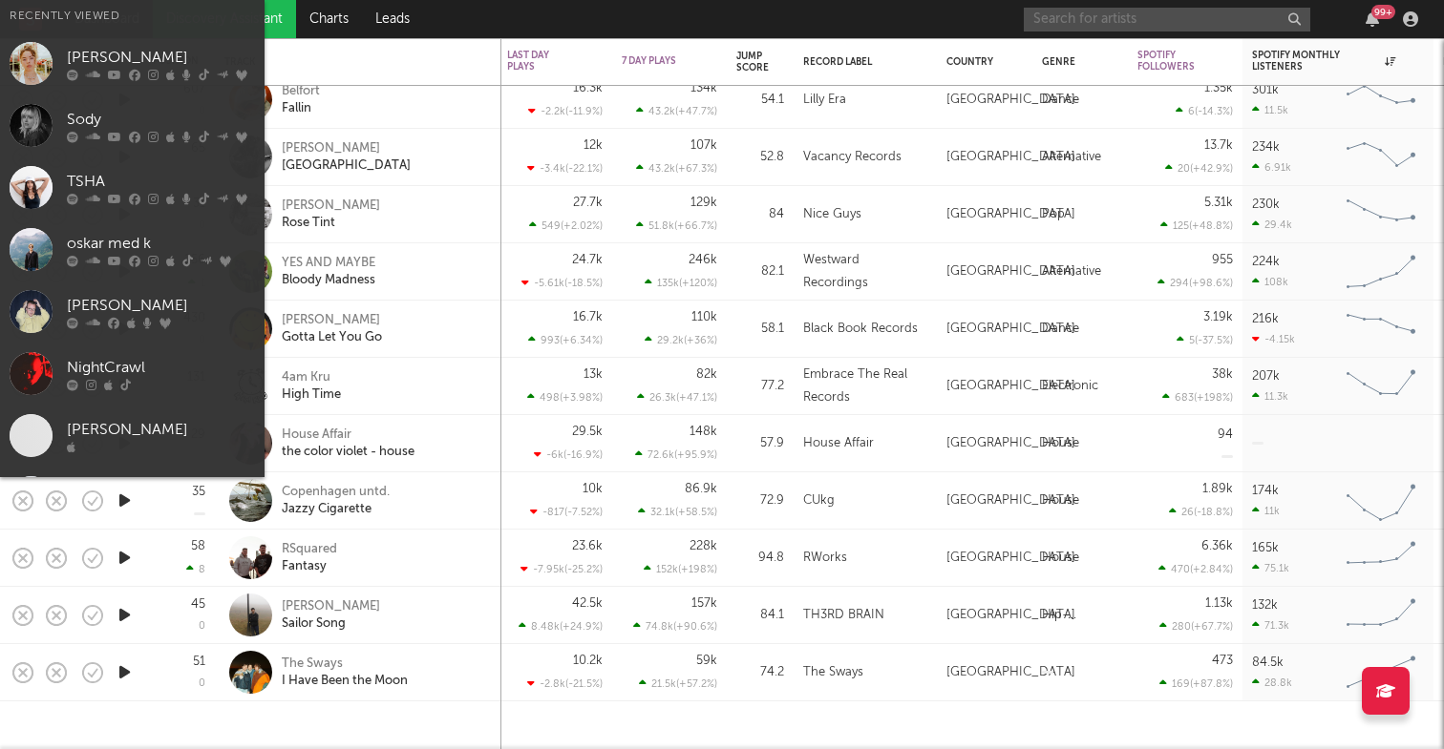
click at [1216, 21] on input "text" at bounding box center [1167, 20] width 286 height 24
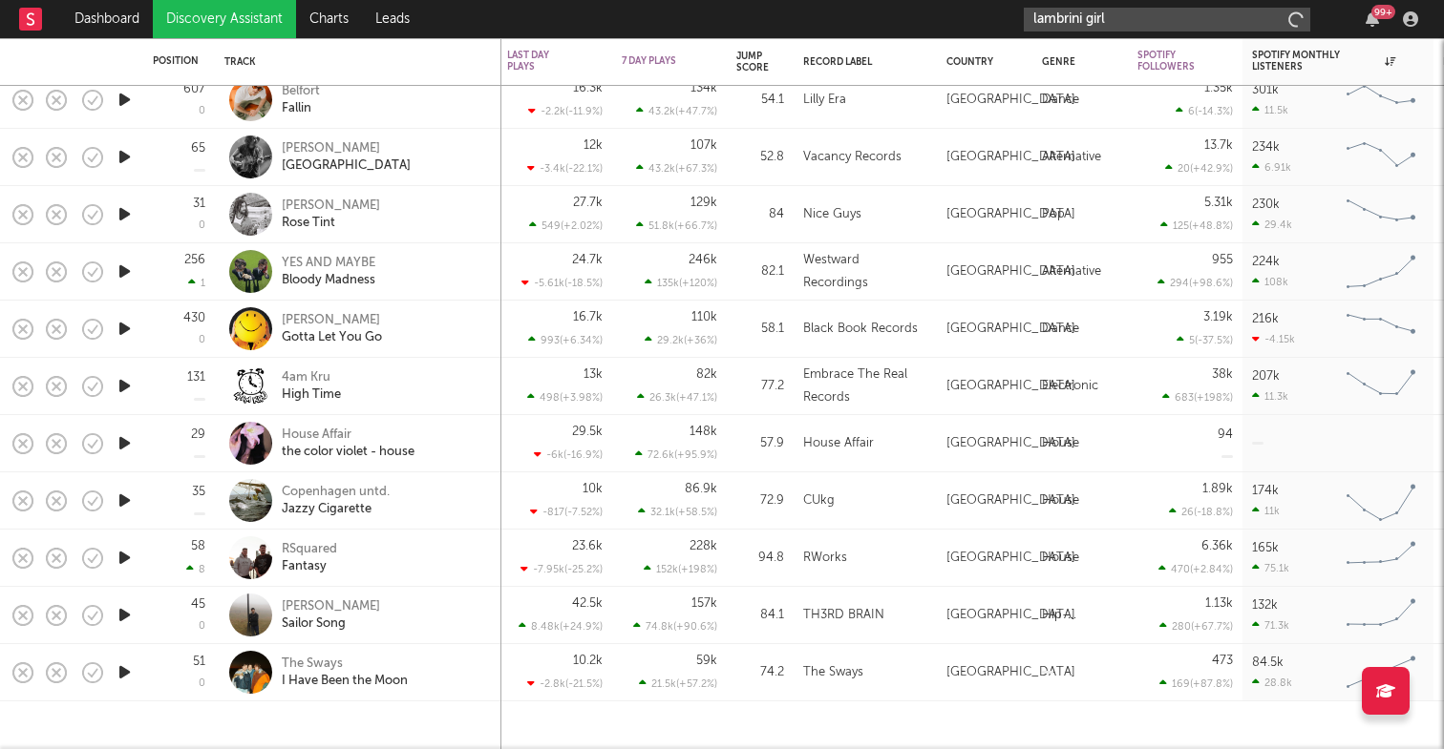
type input "lambrini girls"
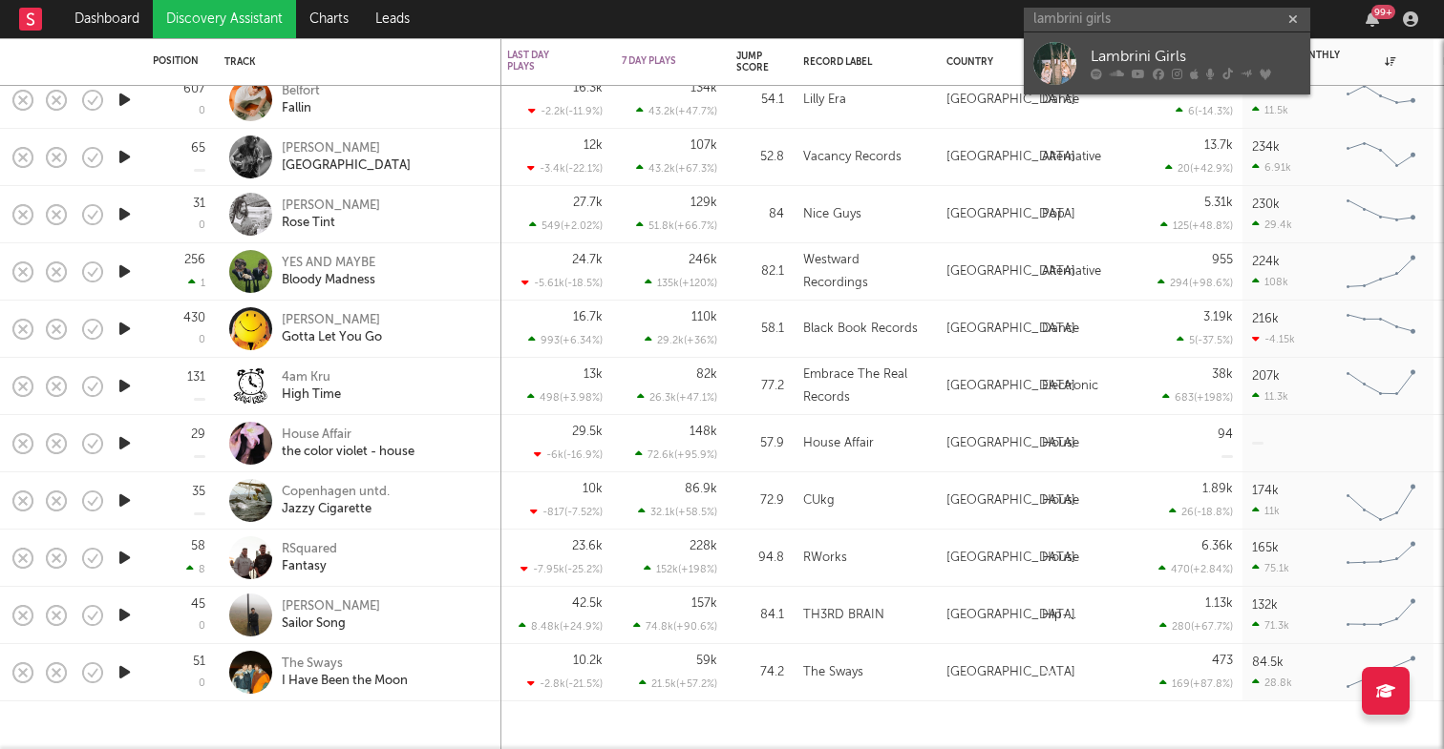
click at [1115, 47] on div "Lambrini Girls" at bounding box center [1195, 57] width 210 height 23
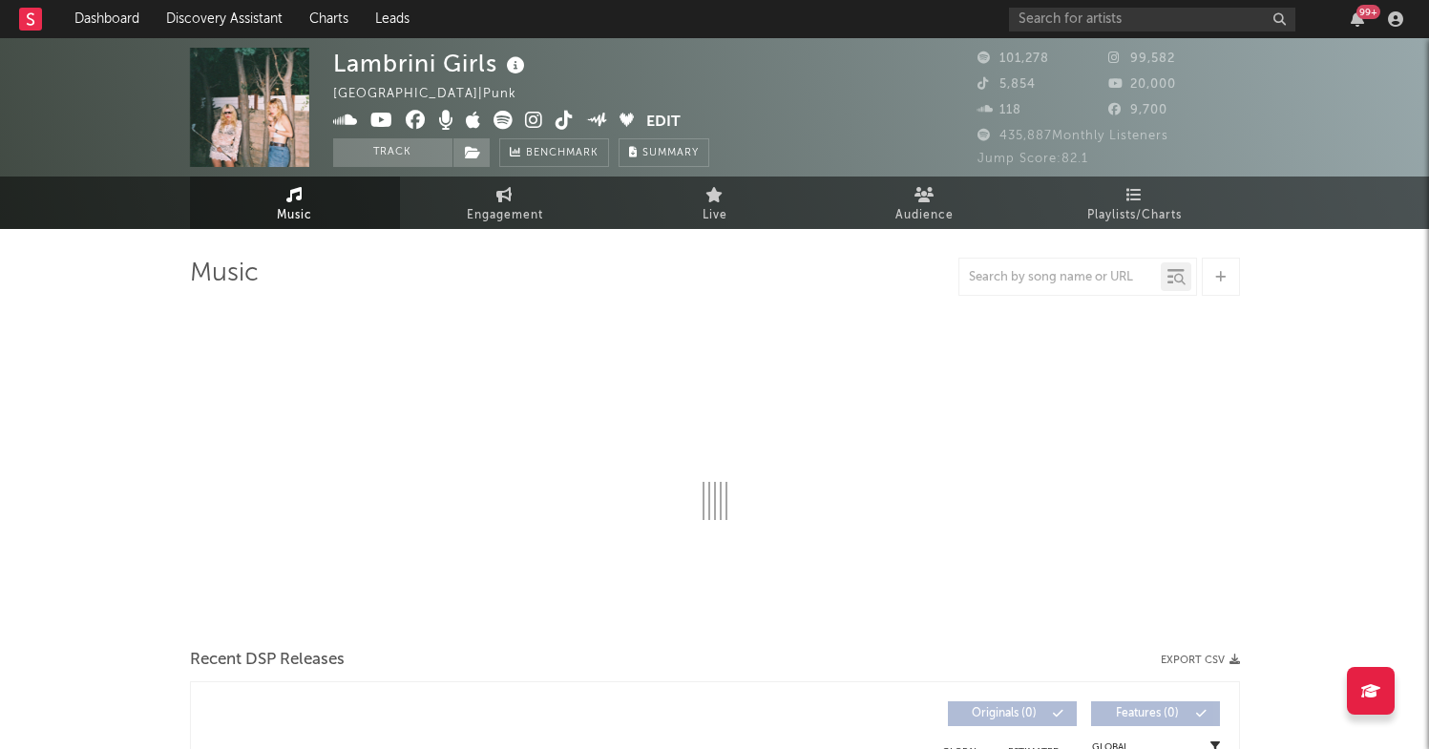
select select "6m"
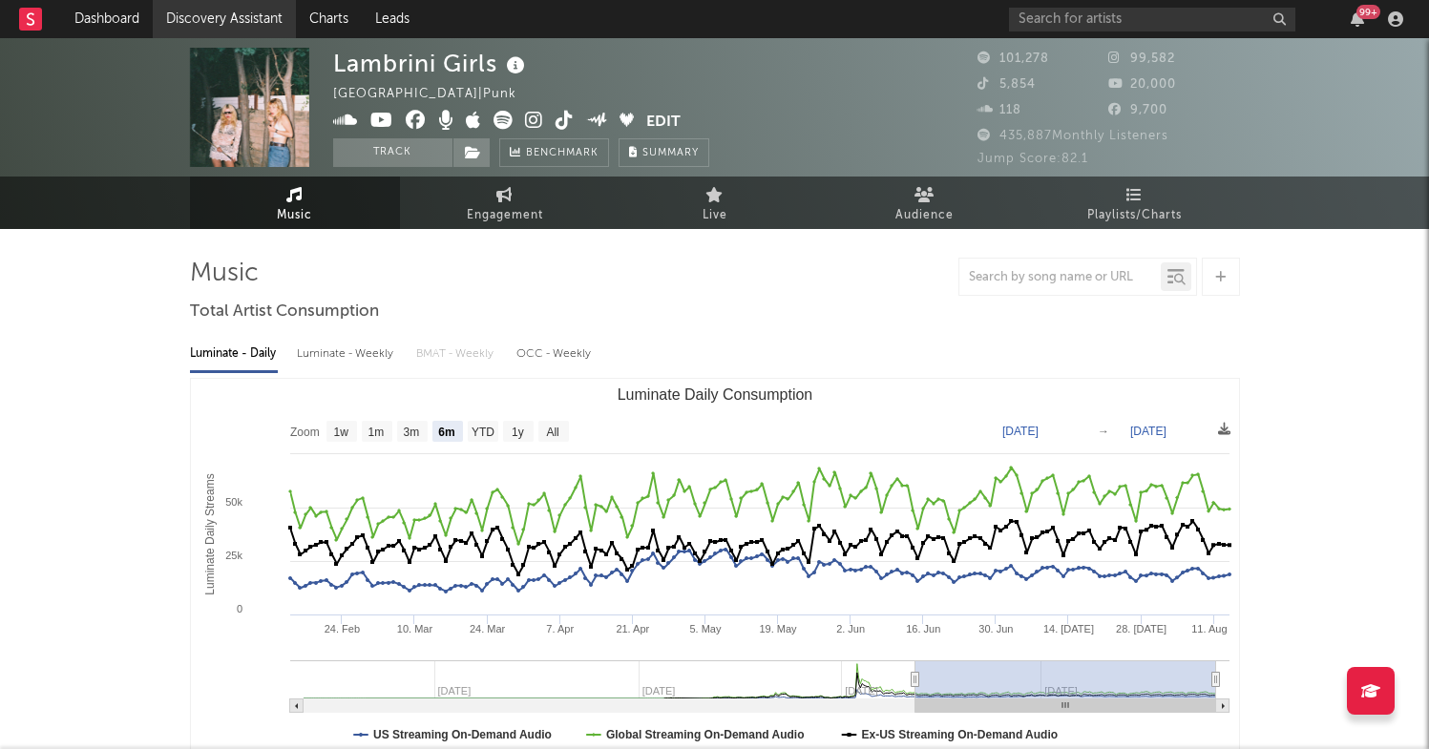
click at [259, 10] on link "Discovery Assistant" at bounding box center [224, 19] width 143 height 38
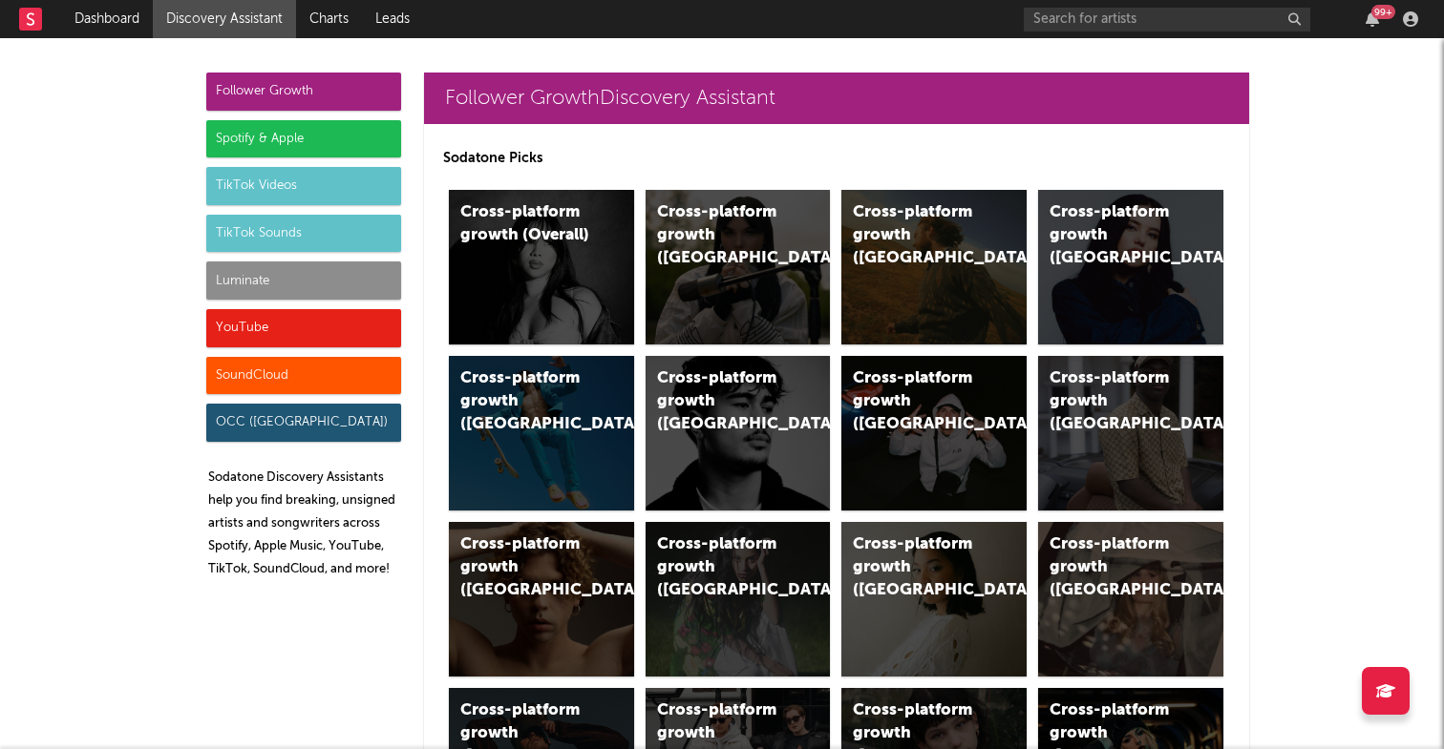
click at [262, 132] on div "Spotify & Apple" at bounding box center [303, 139] width 195 height 38
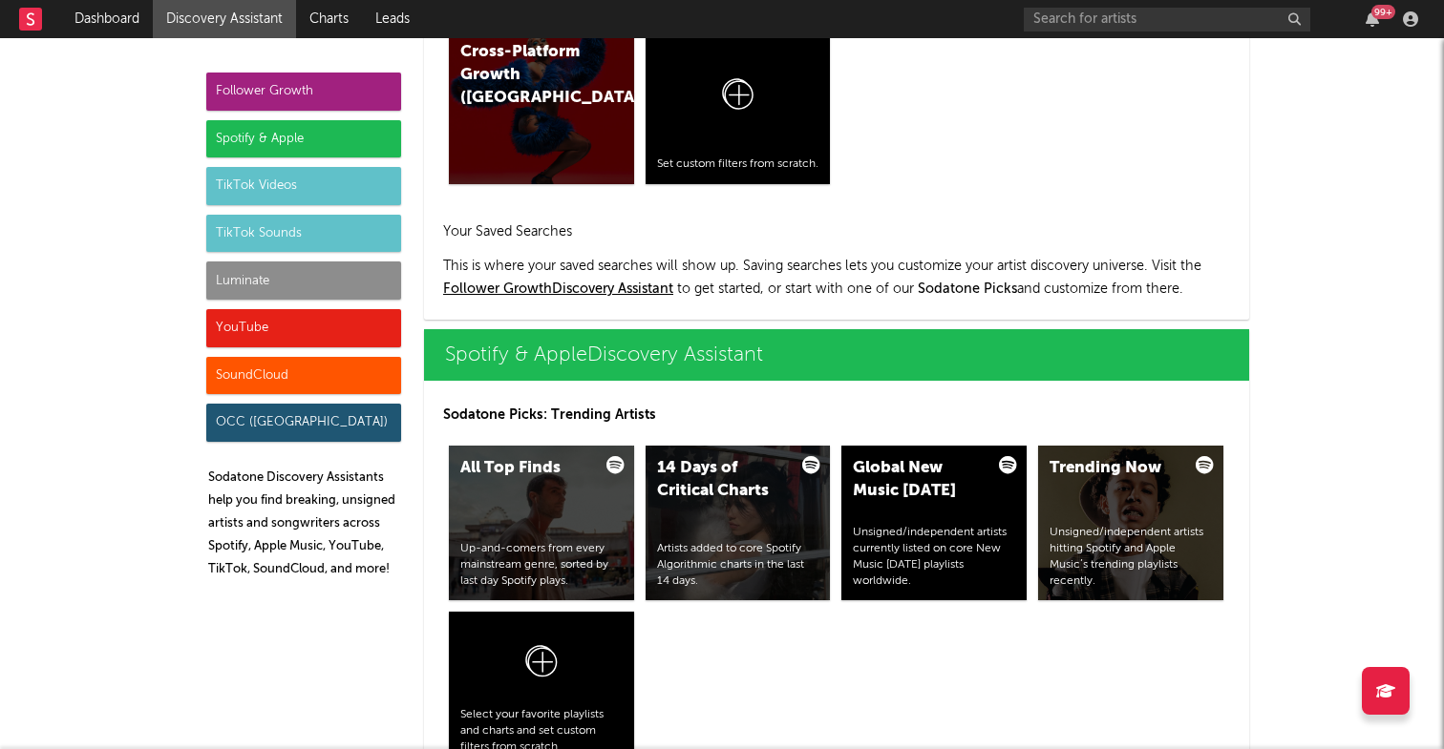
scroll to position [1909, 0]
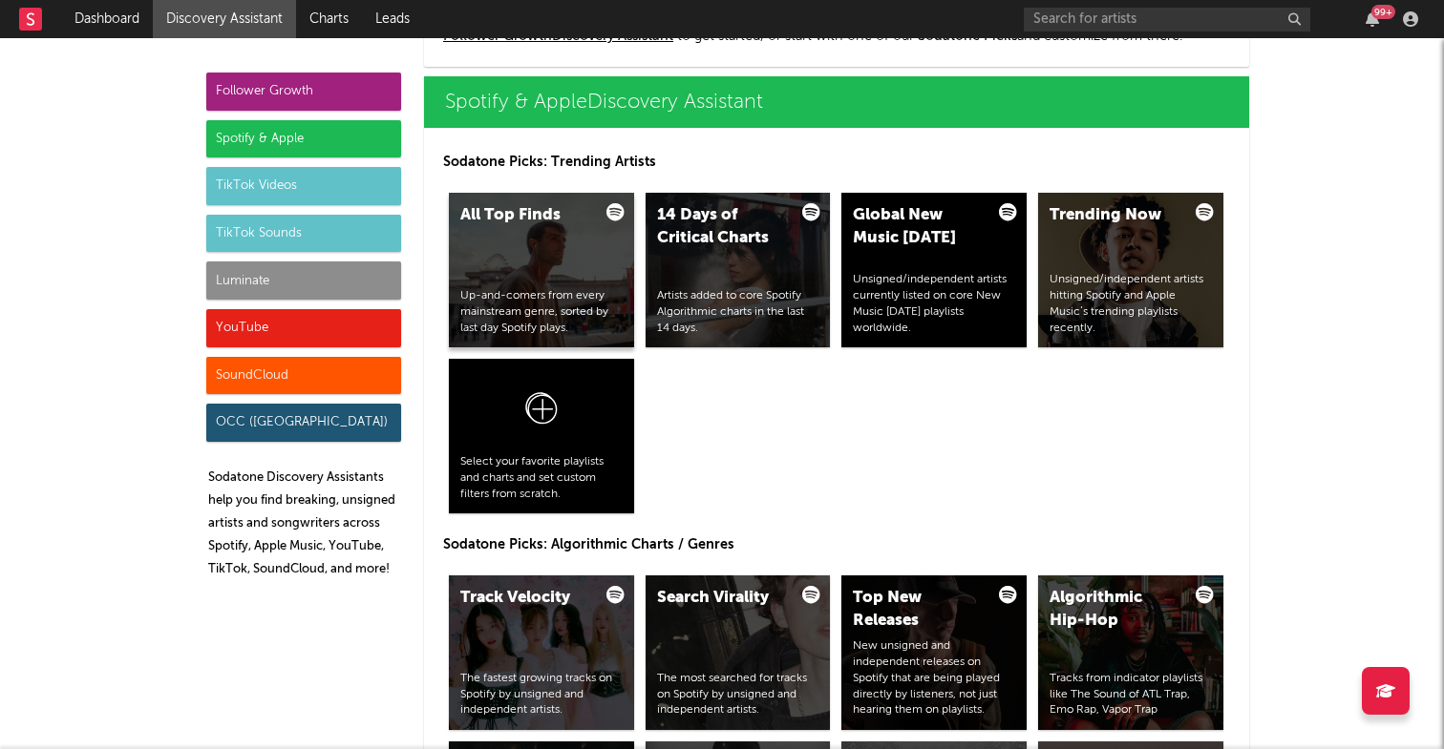
click at [533, 220] on div "All Top Finds" at bounding box center [525, 215] width 130 height 23
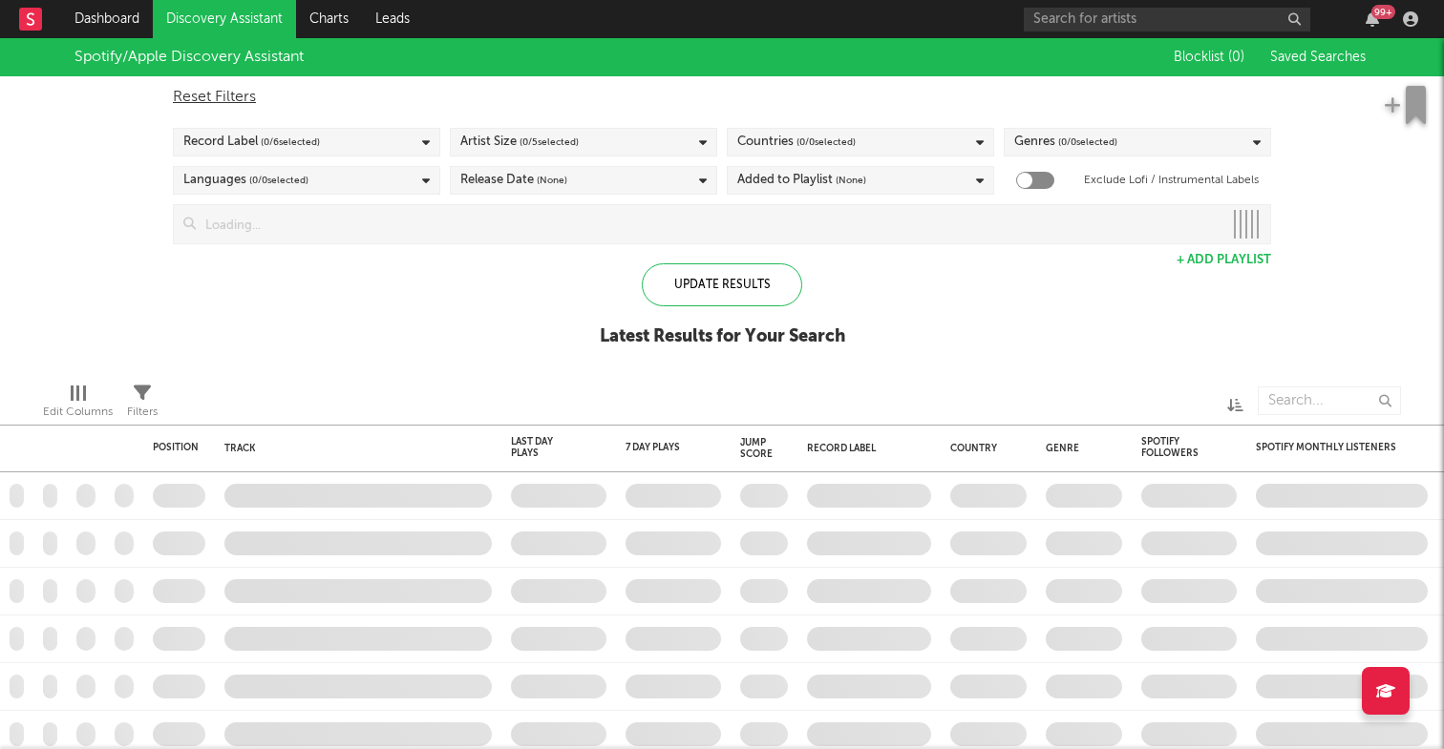
checkbox input "true"
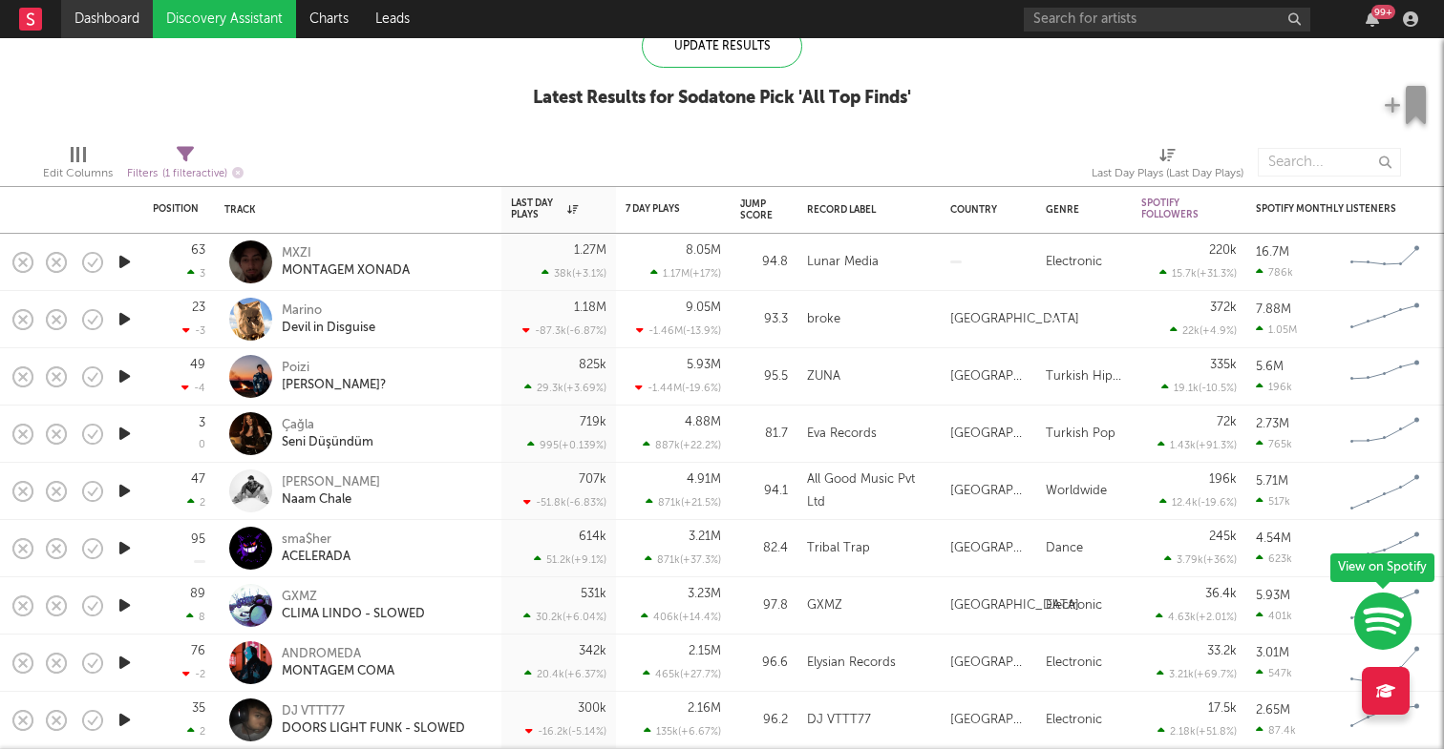
click at [122, 20] on link "Dashboard" at bounding box center [107, 19] width 92 height 38
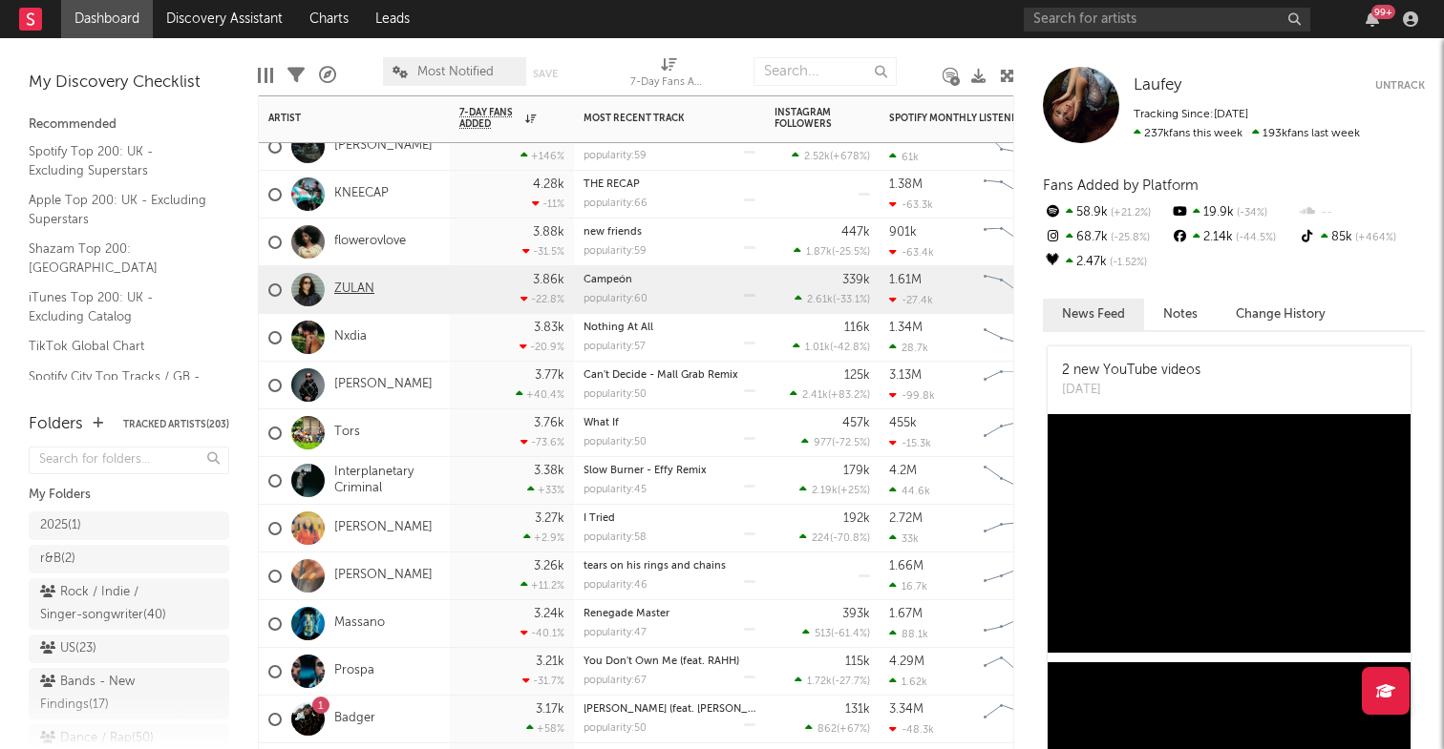
click at [344, 286] on link "ZULAN" at bounding box center [354, 290] width 40 height 16
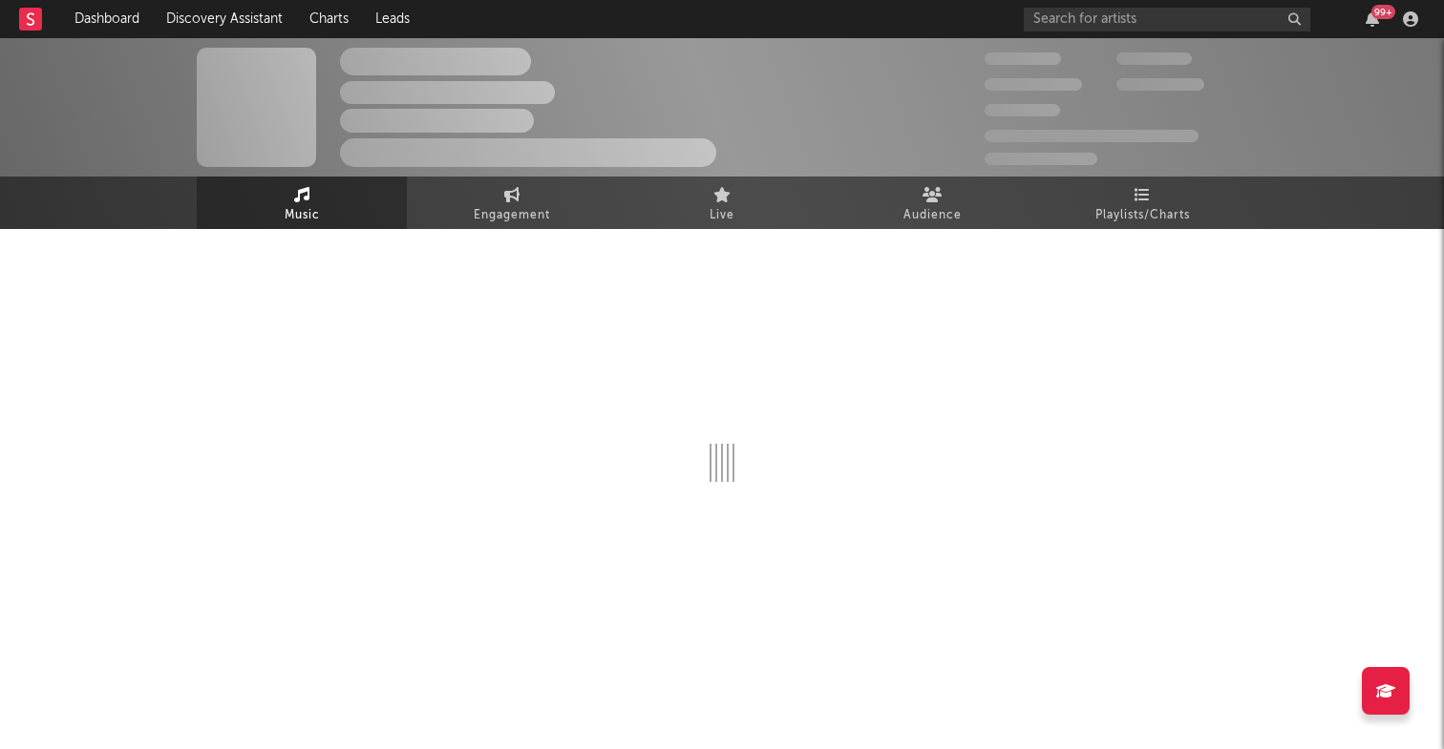
select select "1w"
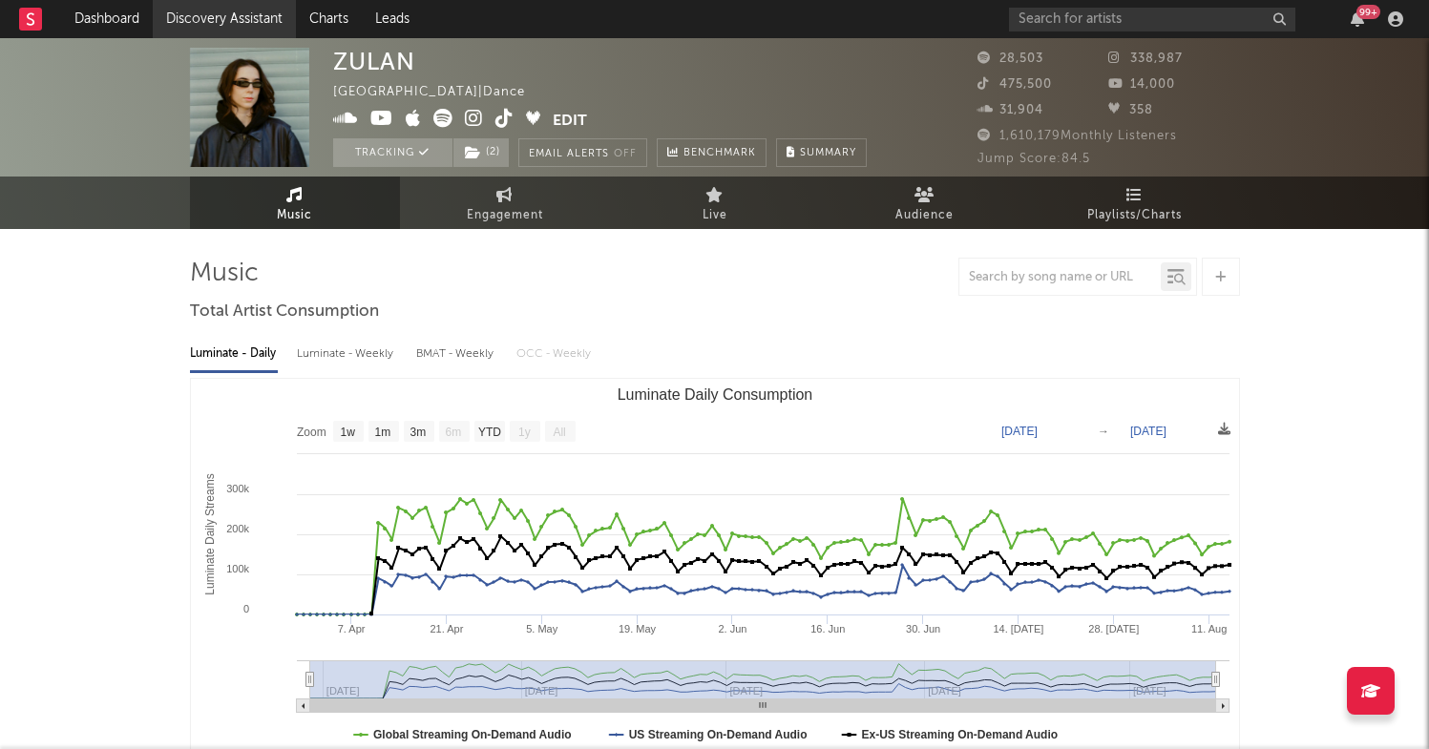
click at [218, 26] on link "Discovery Assistant" at bounding box center [224, 19] width 143 height 38
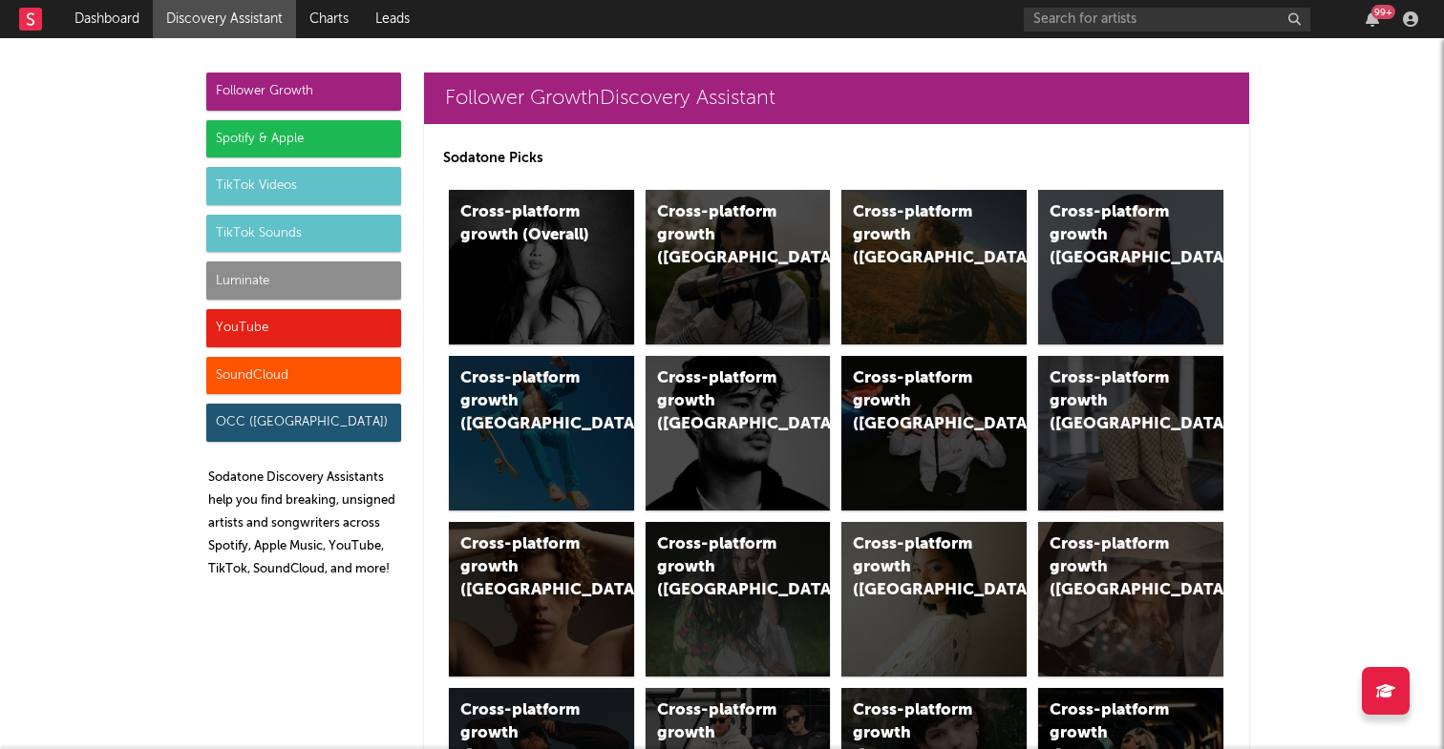
click at [294, 137] on div "Spotify & Apple" at bounding box center [303, 139] width 195 height 38
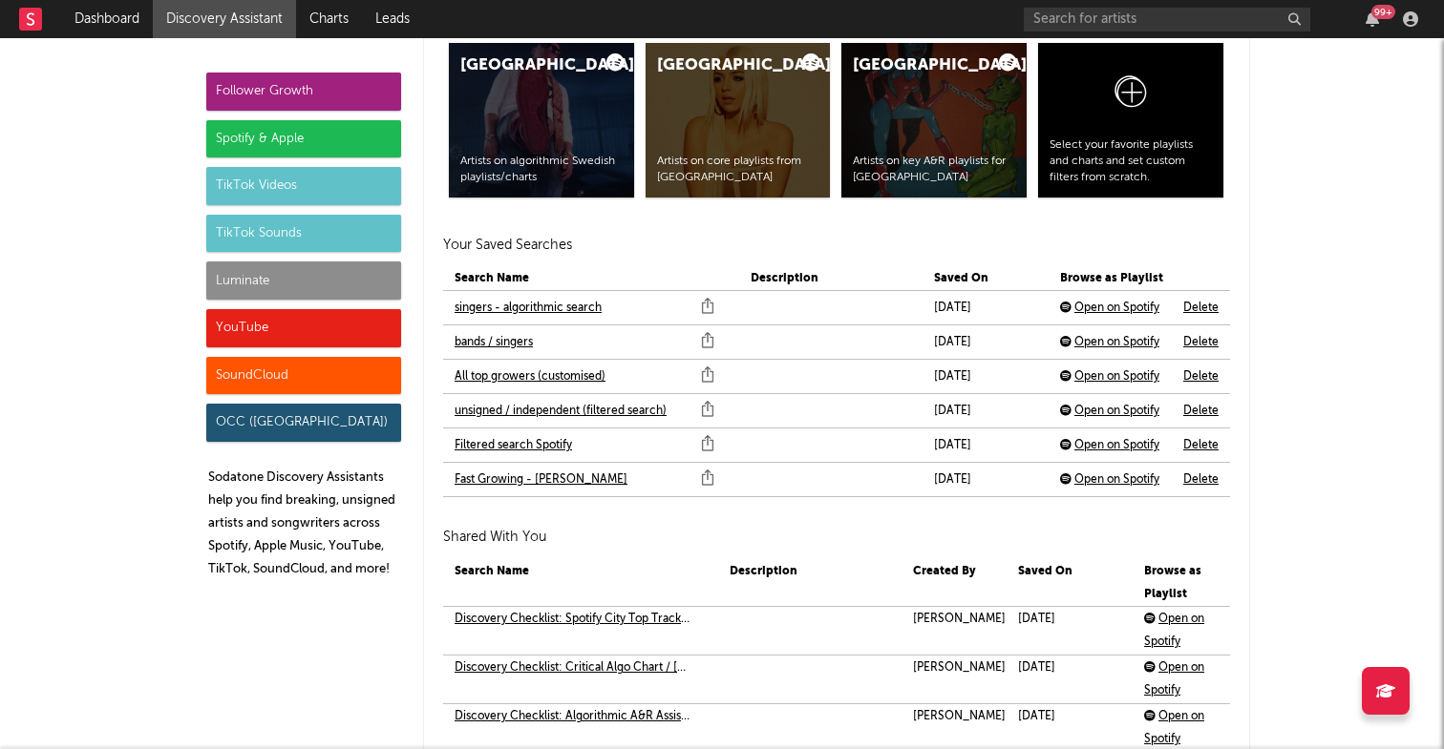
scroll to position [4270, 0]
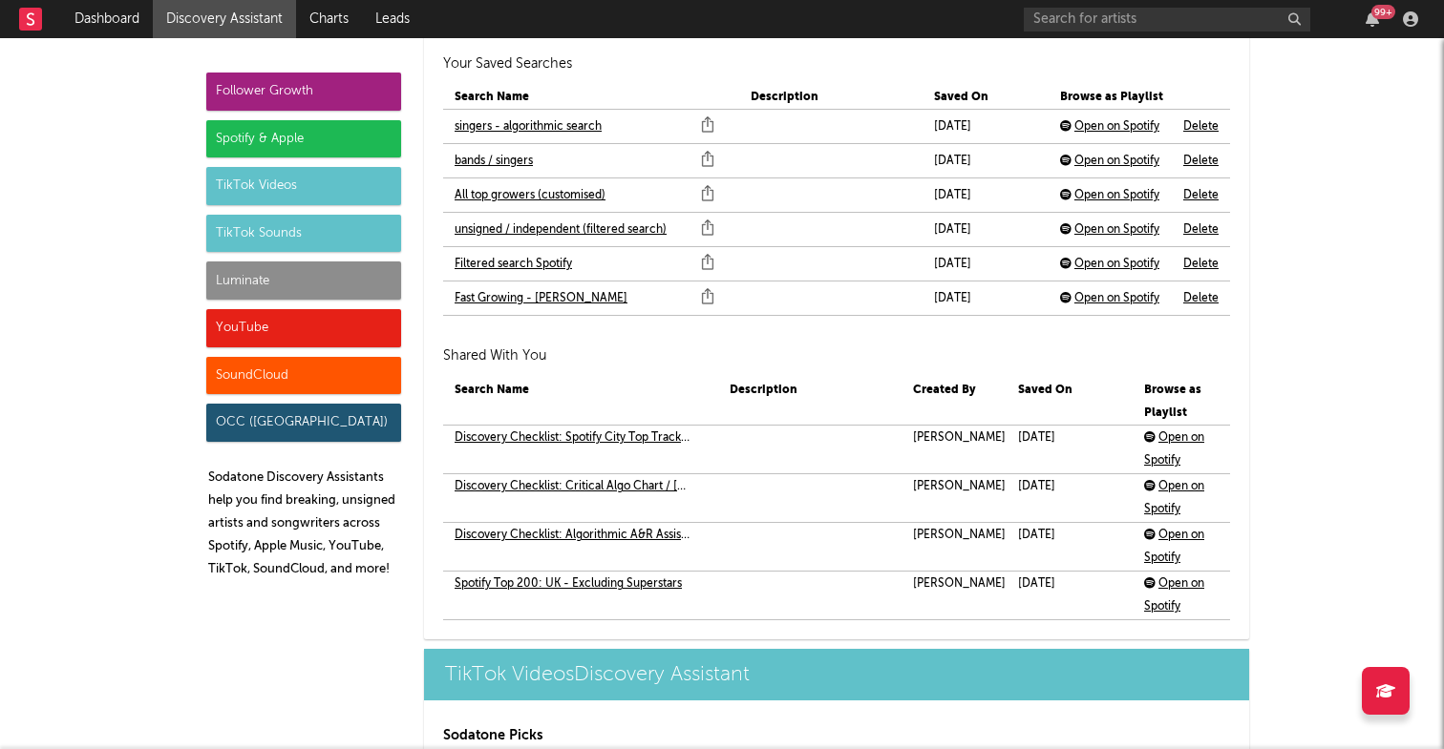
click at [564, 295] on link "Fast Growing - [PERSON_NAME]" at bounding box center [540, 298] width 173 height 23
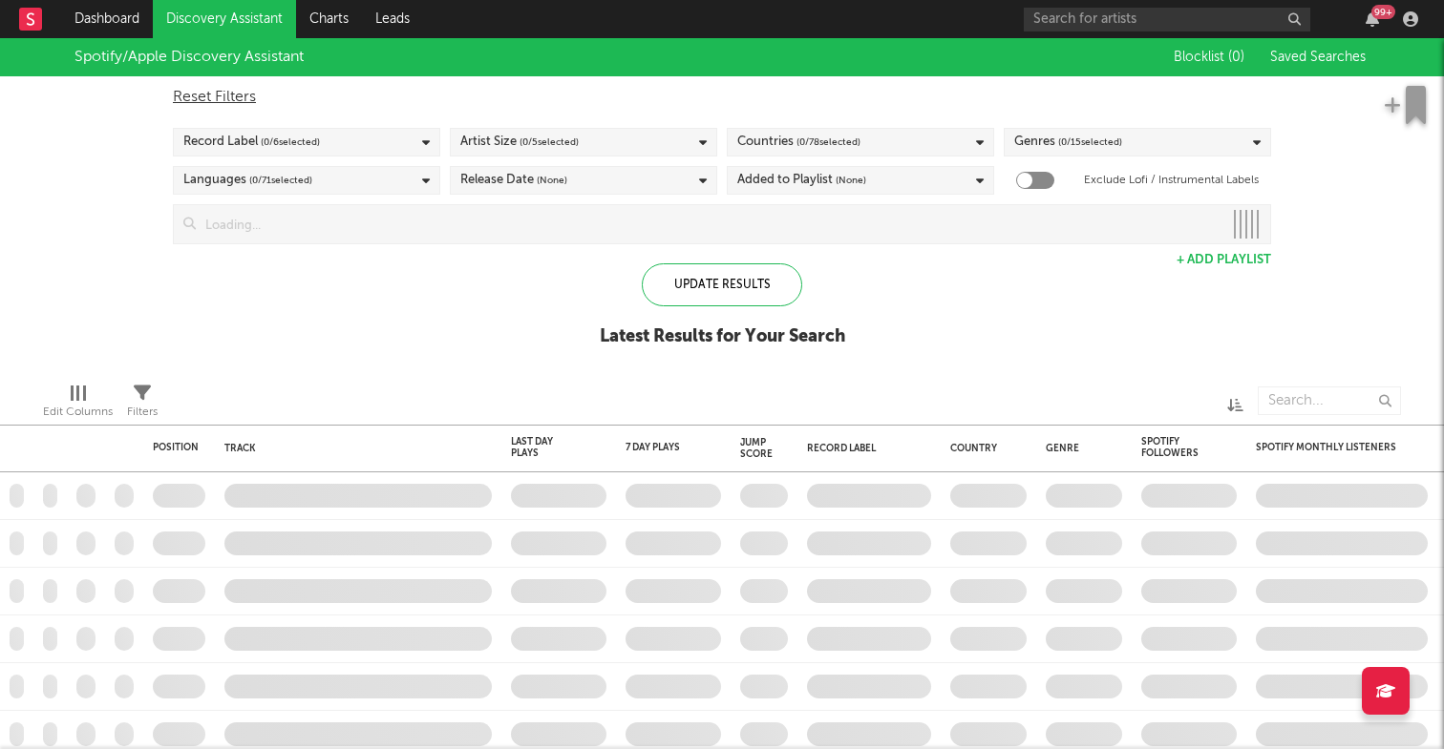
checkbox input "true"
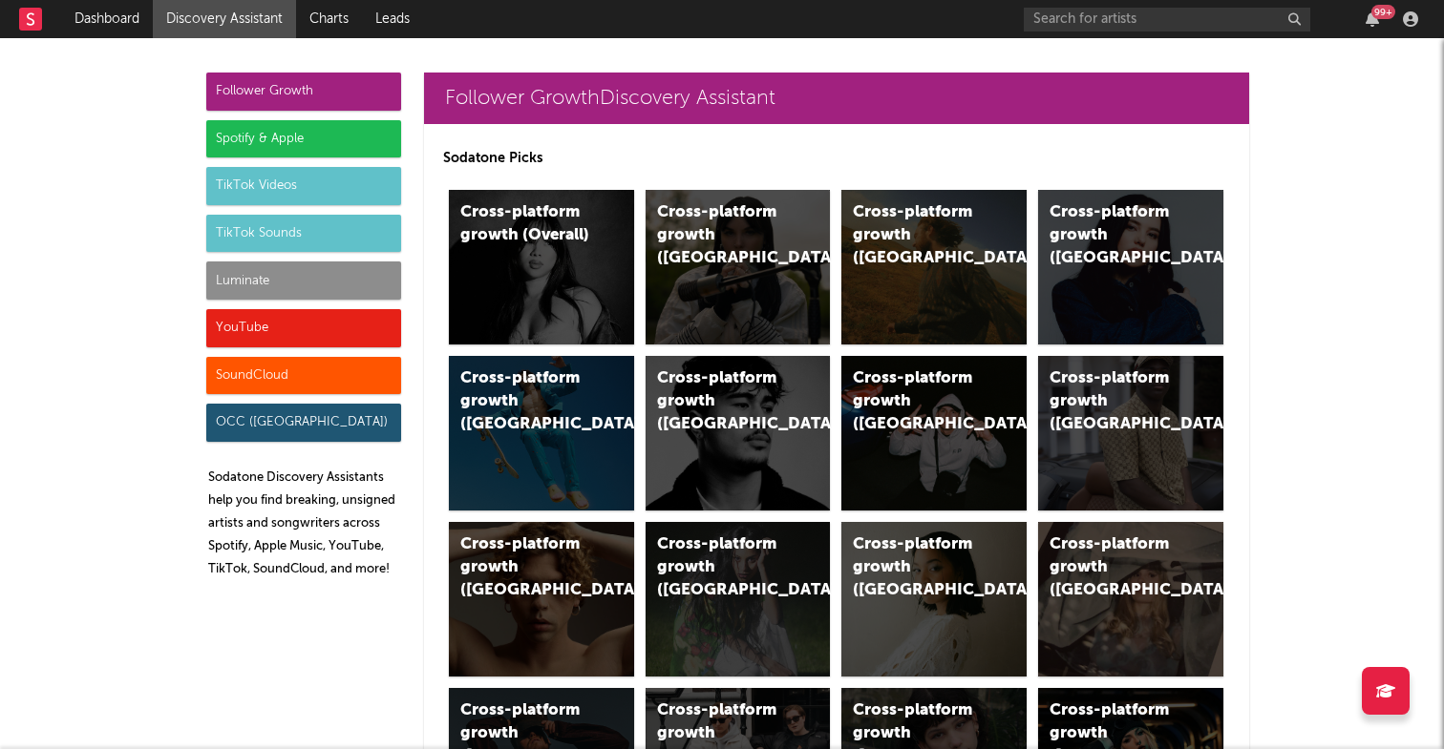
click at [351, 145] on div "Spotify & Apple" at bounding box center [303, 139] width 195 height 38
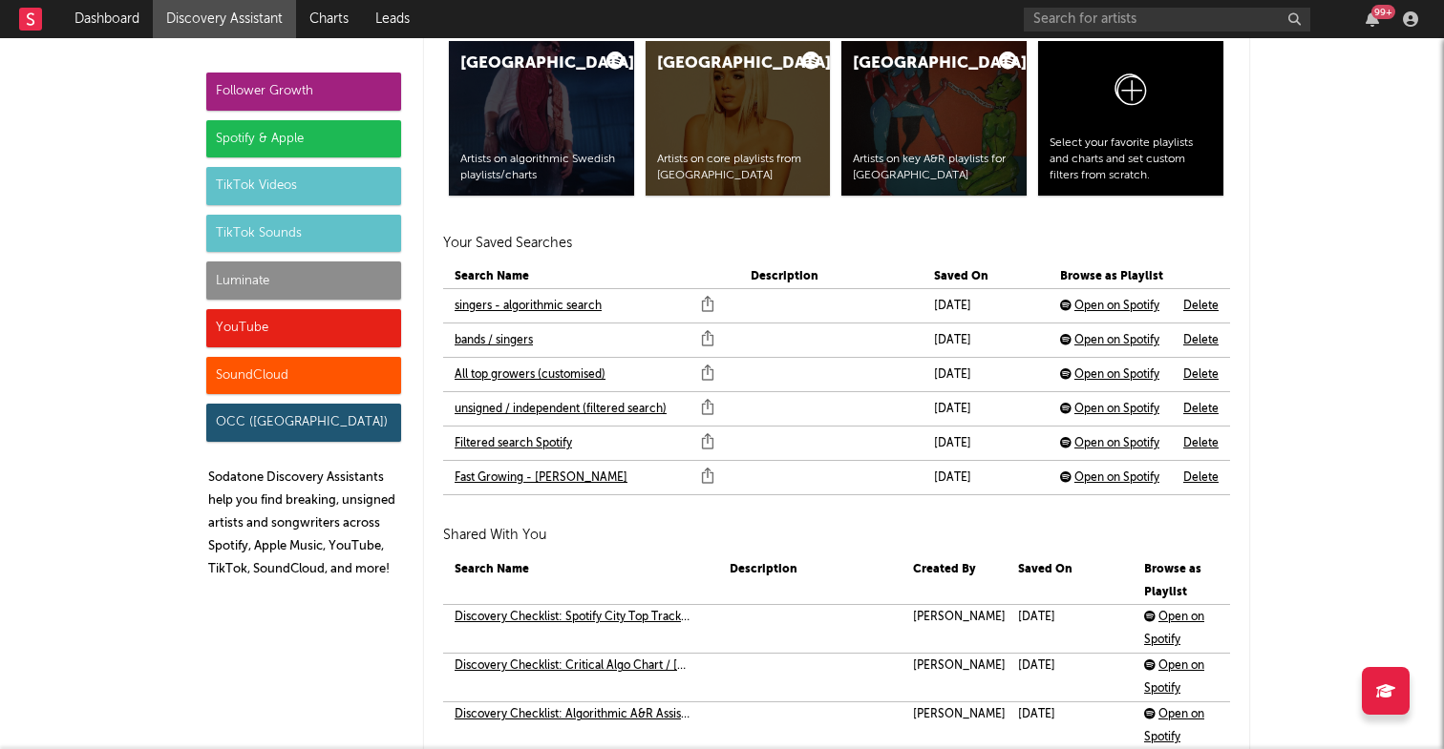
scroll to position [4162, 0]
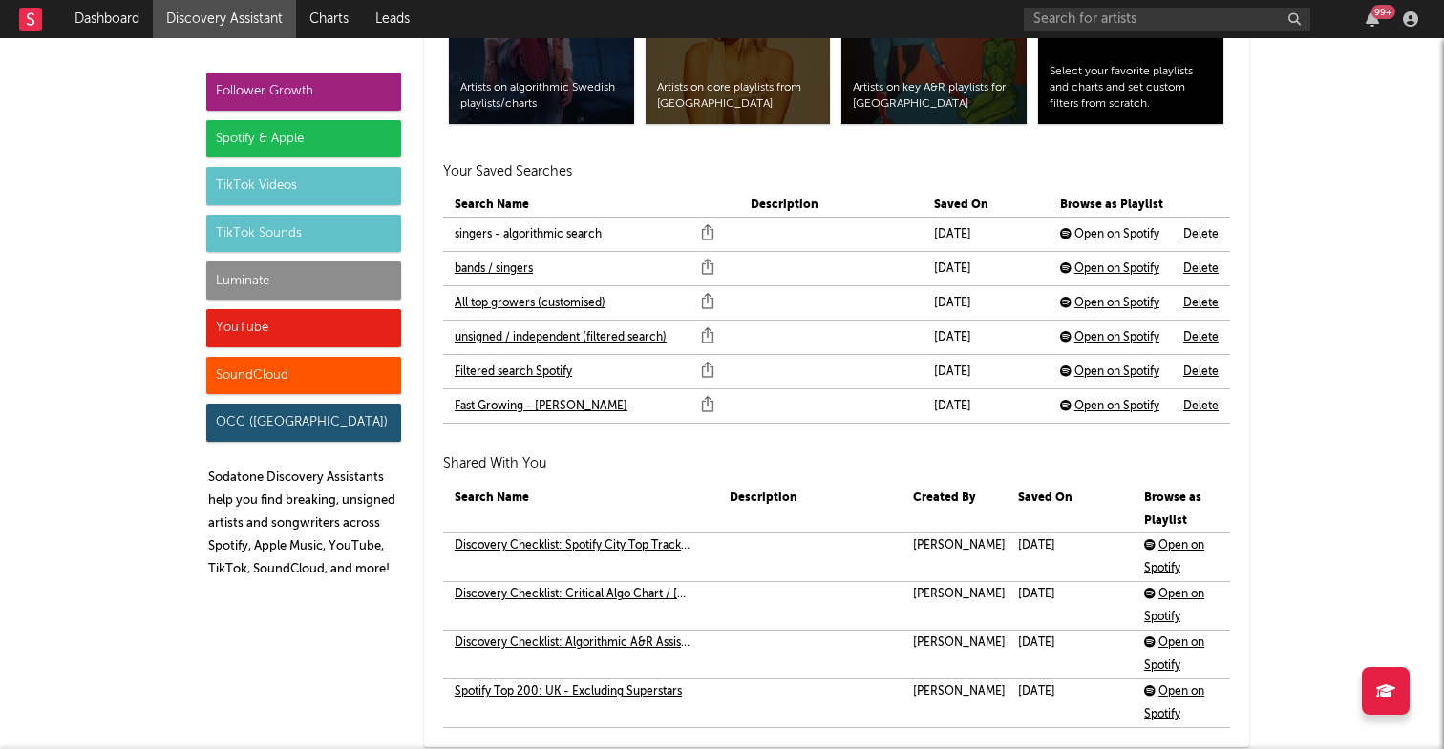
click at [527, 338] on link "unsigned / independent (filtered search)" at bounding box center [560, 338] width 212 height 23
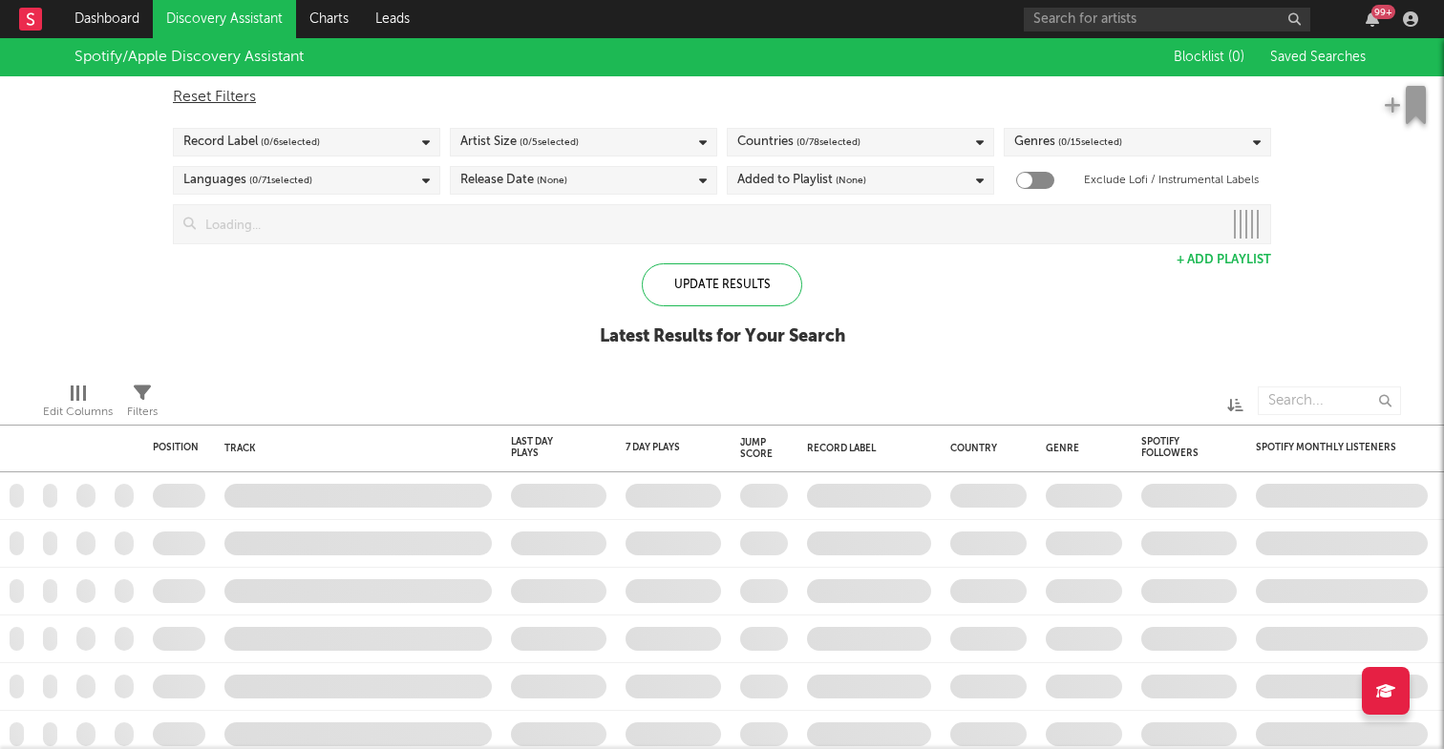
checkbox input "true"
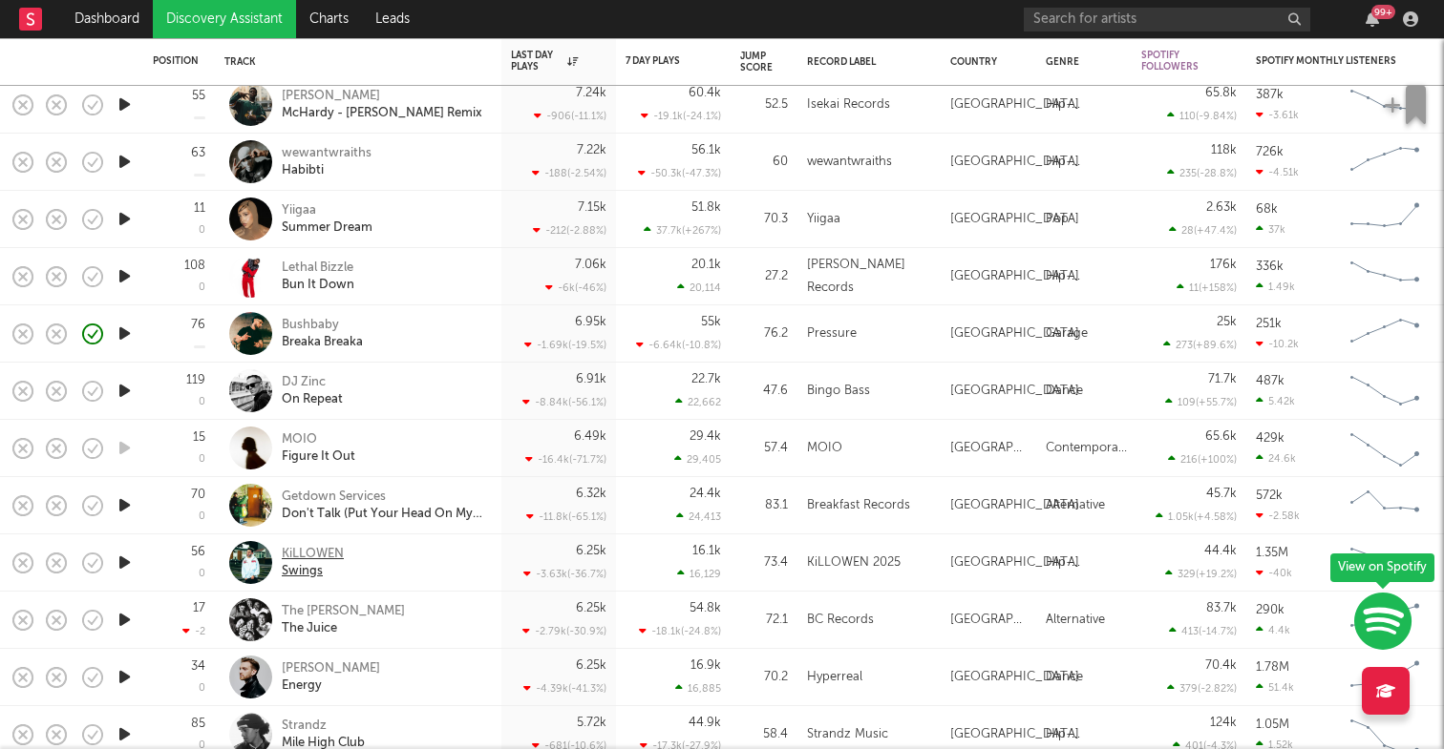
click at [311, 554] on div "KiLLOWEN" at bounding box center [313, 554] width 62 height 17
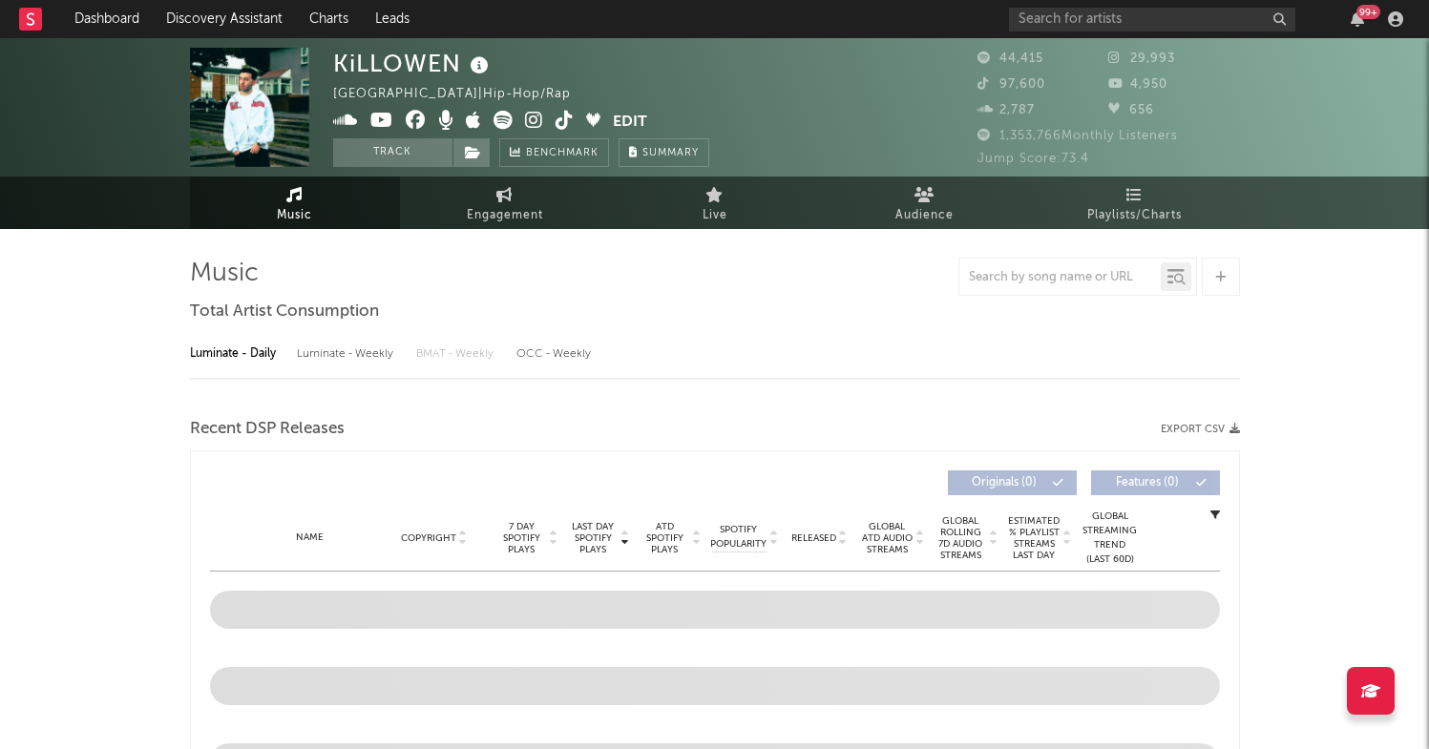
select select "6m"
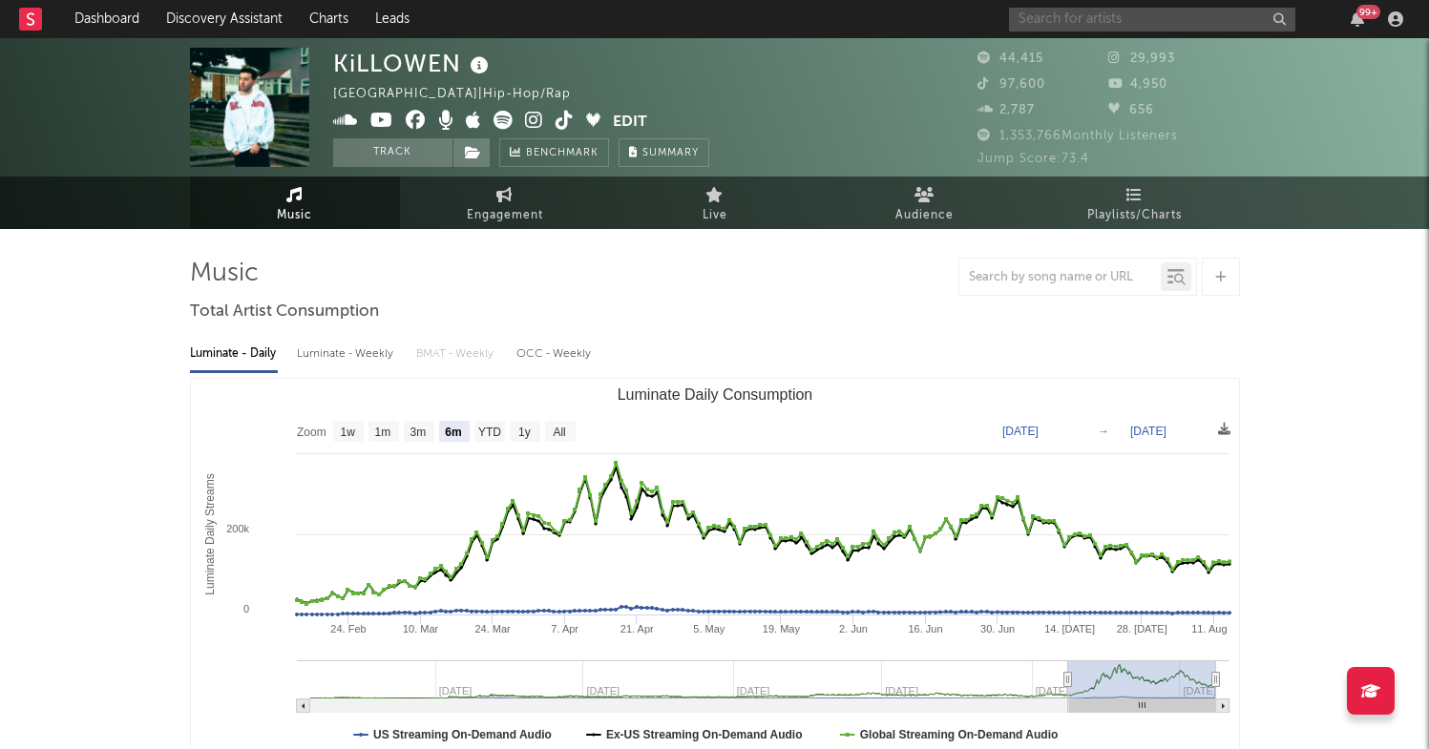
click at [1120, 19] on input "text" at bounding box center [1152, 20] width 286 height 24
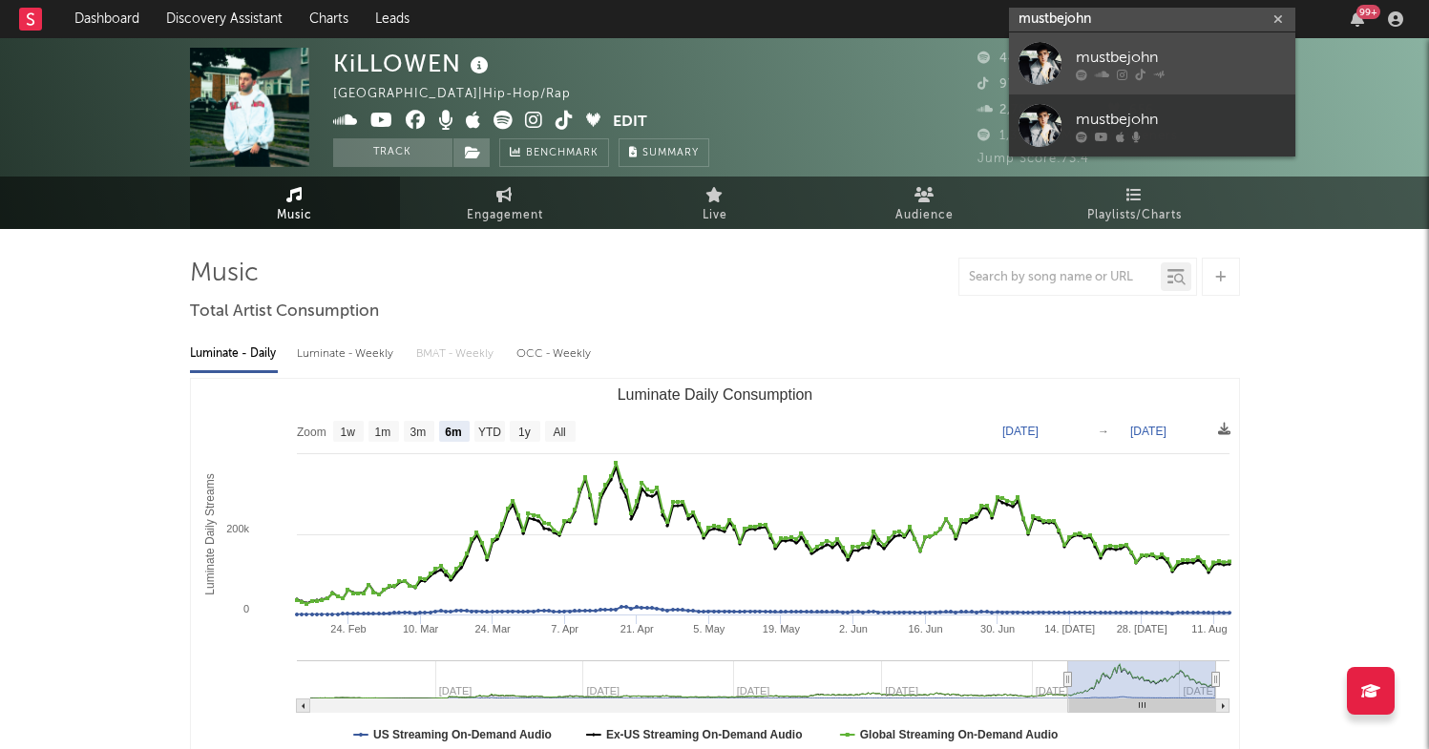
type input "mustbejohn"
click at [1135, 55] on div "mustbejohn" at bounding box center [1181, 57] width 210 height 23
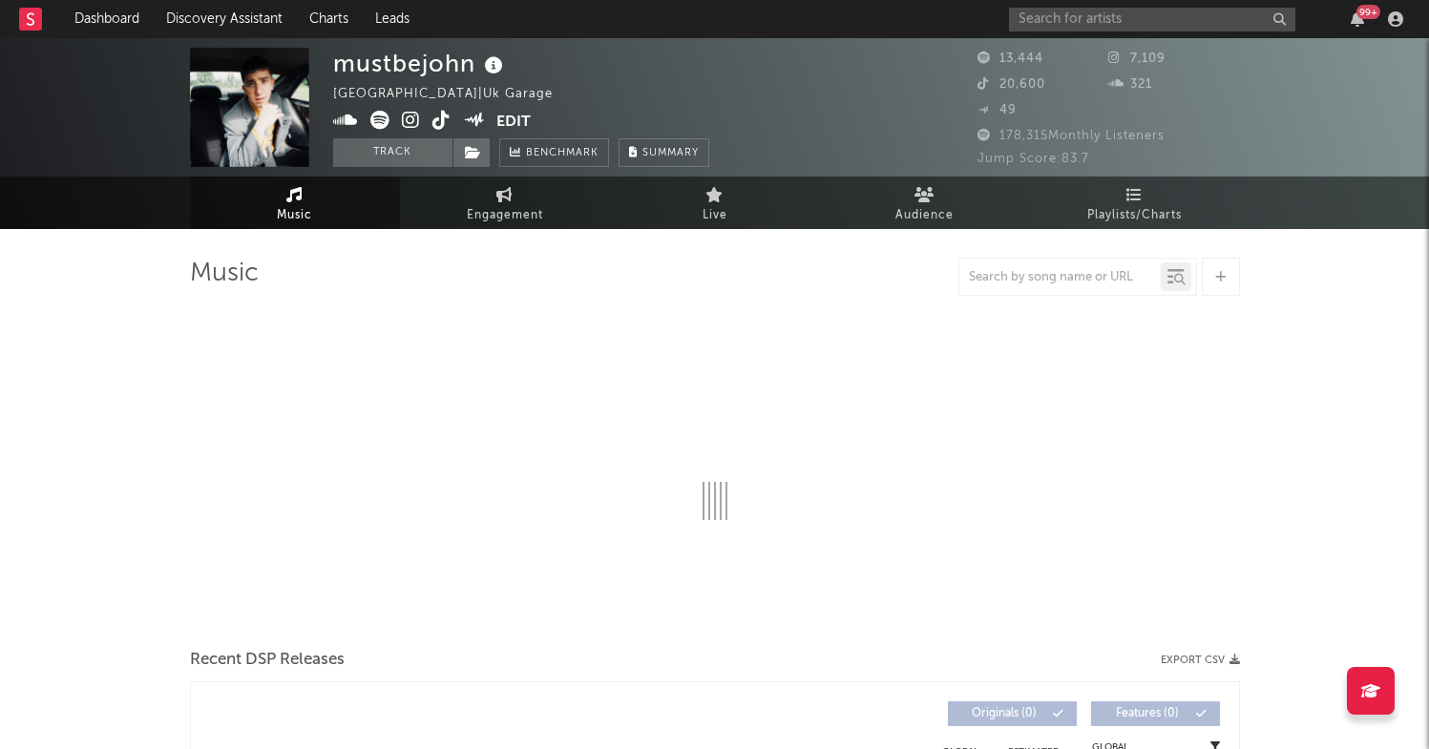
select select "6m"
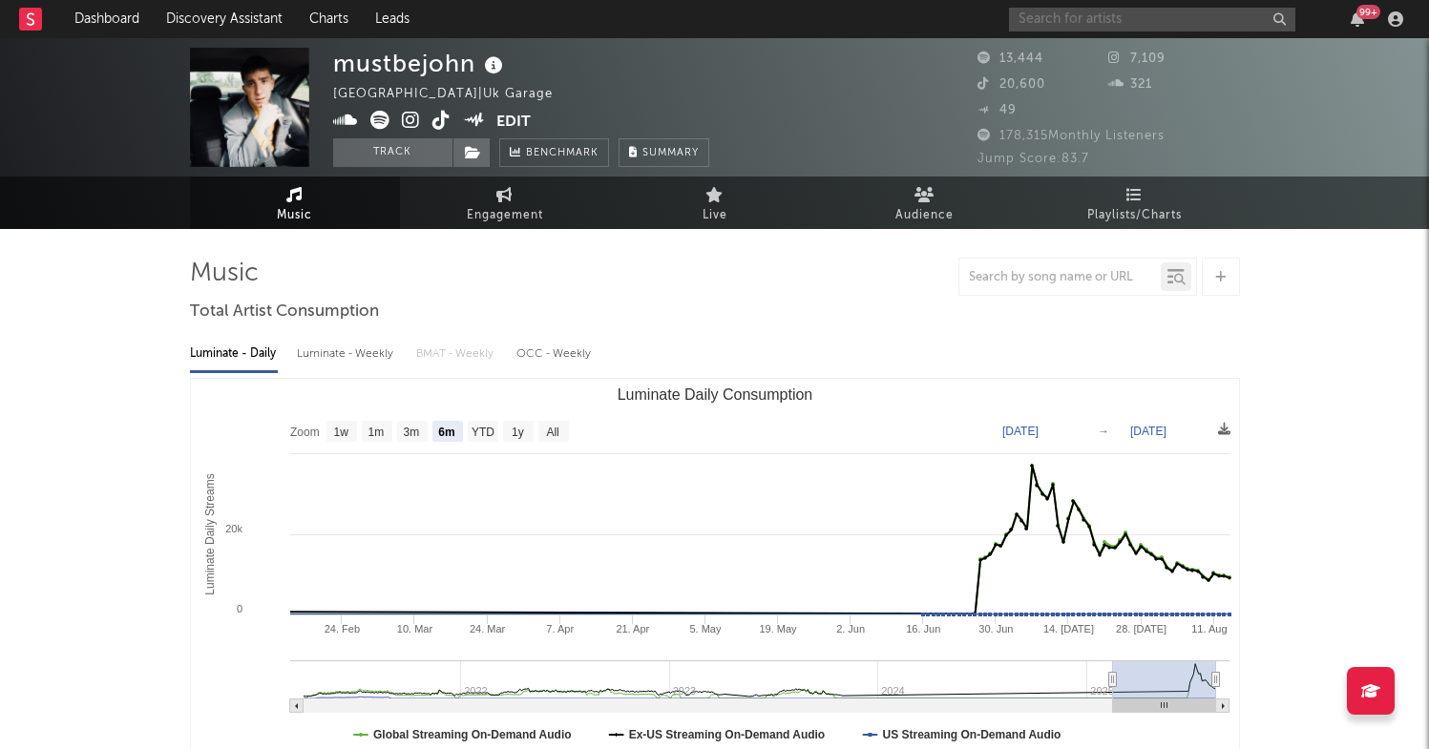
click at [1139, 20] on input "text" at bounding box center [1152, 20] width 286 height 24
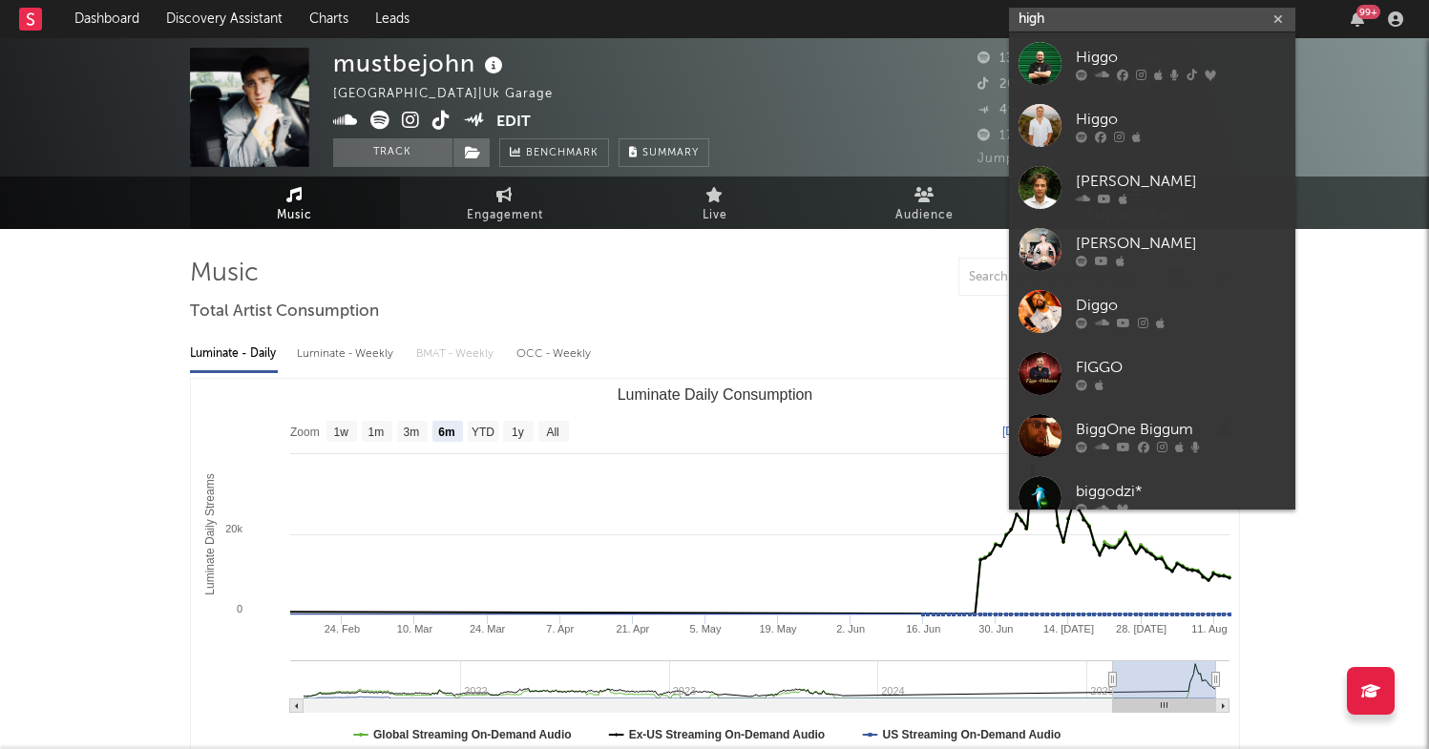
type input "high"
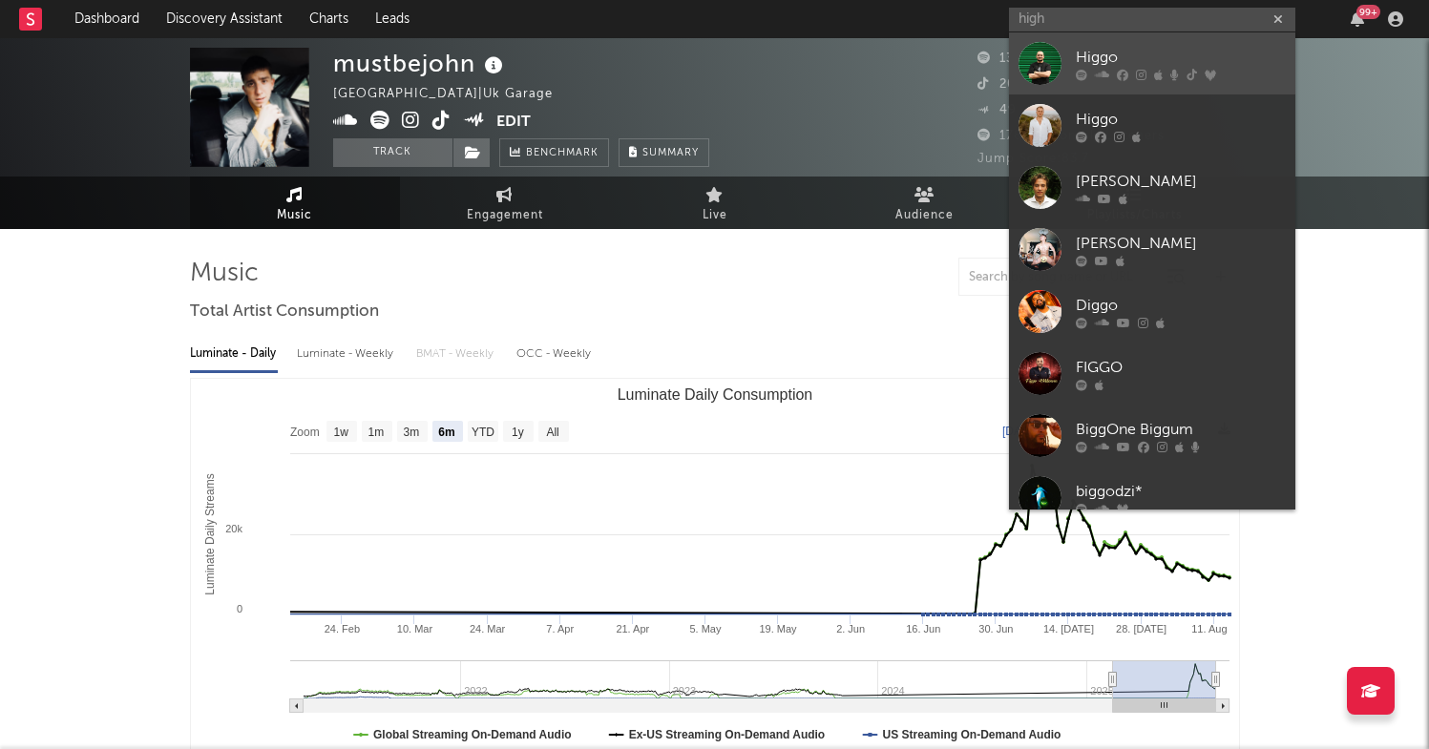
drag, startPoint x: 1139, startPoint y: 20, endPoint x: 1124, endPoint y: 66, distance: 48.3
click at [1124, 66] on div "Higgo" at bounding box center [1181, 57] width 210 height 23
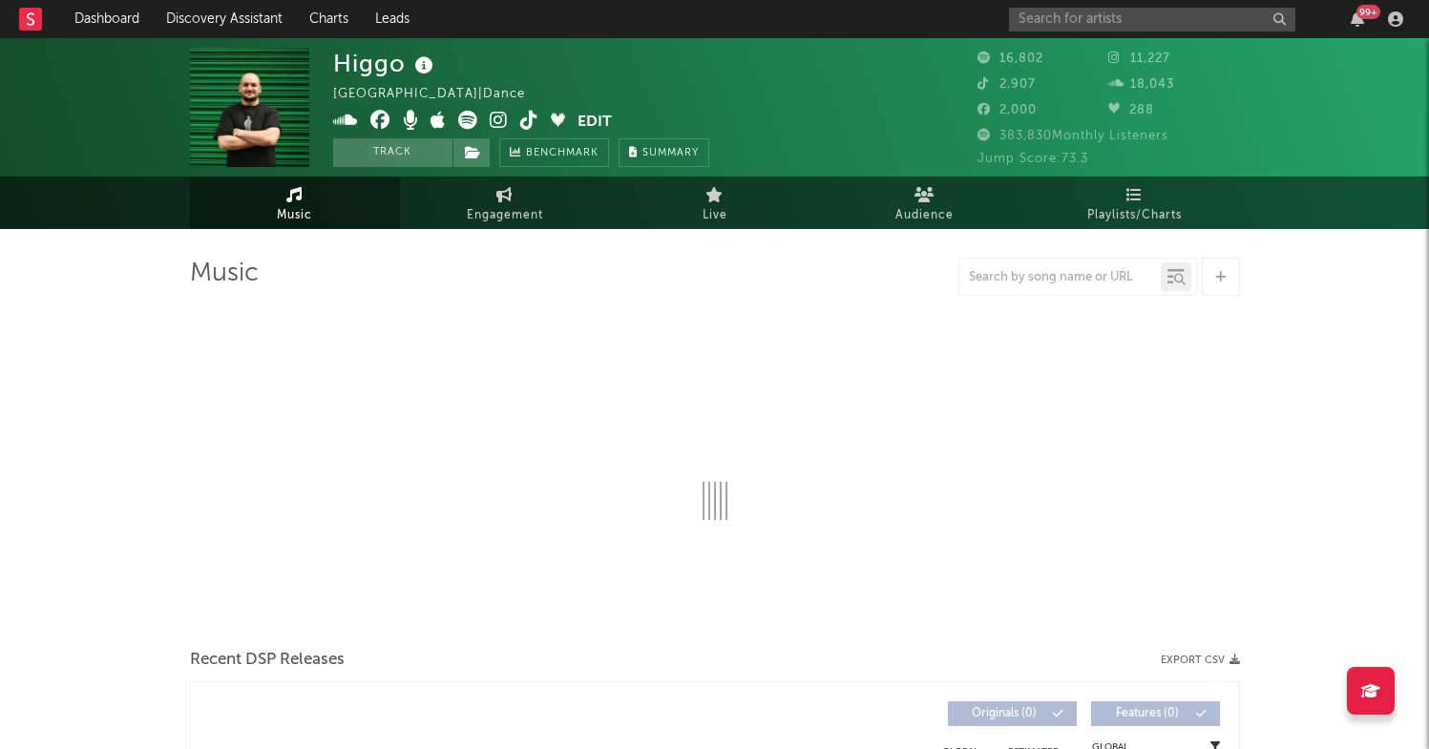
select select "6m"
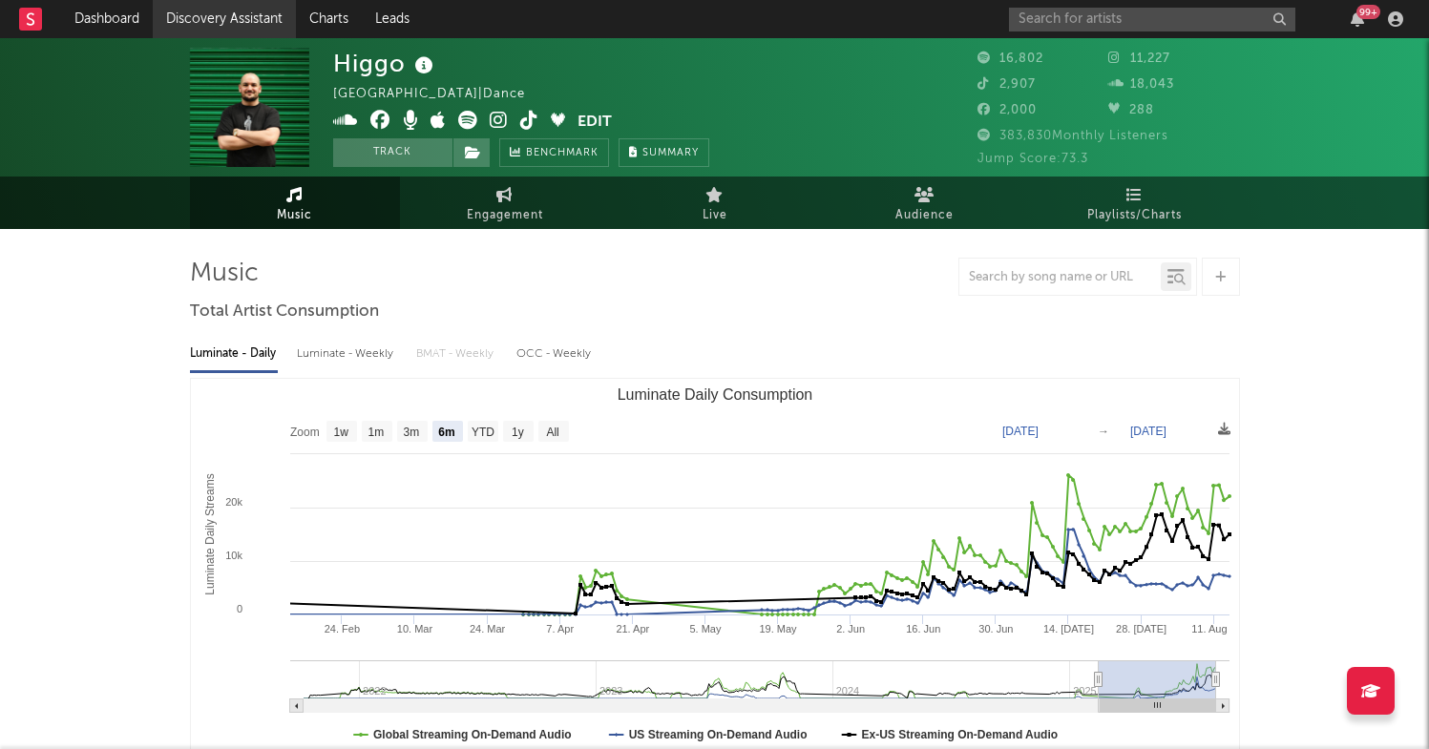
click at [211, 25] on link "Discovery Assistant" at bounding box center [224, 19] width 143 height 38
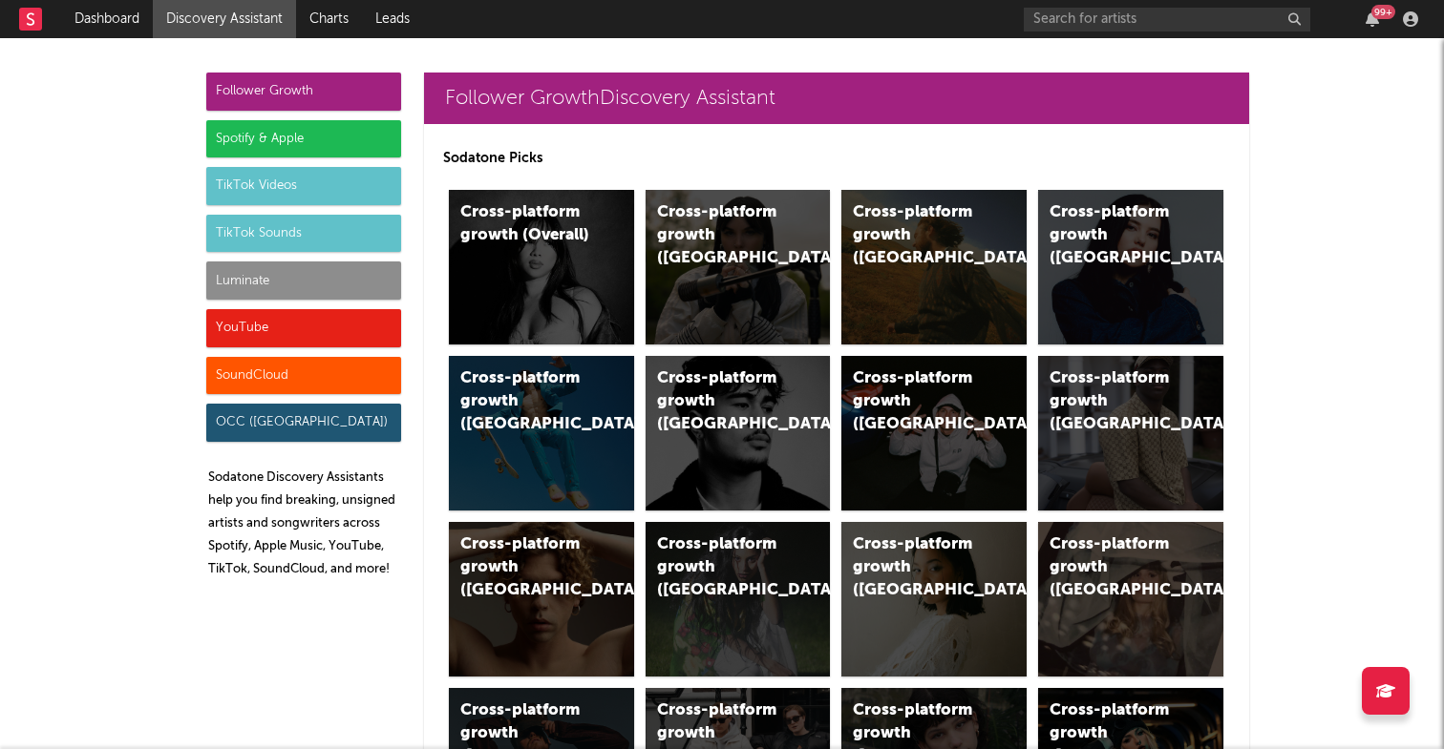
click at [350, 140] on div "Spotify & Apple" at bounding box center [303, 139] width 195 height 38
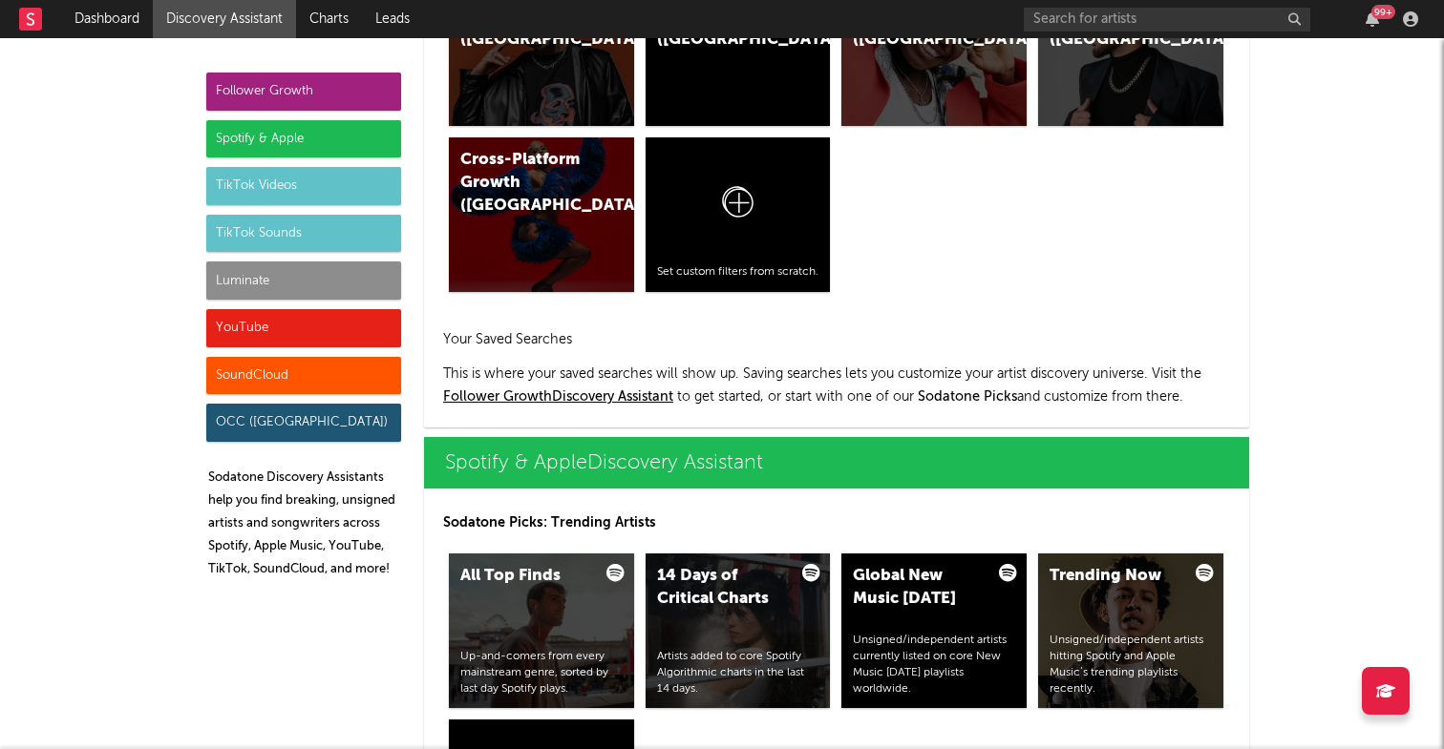
scroll to position [1909, 0]
